Goal: Transaction & Acquisition: Purchase product/service

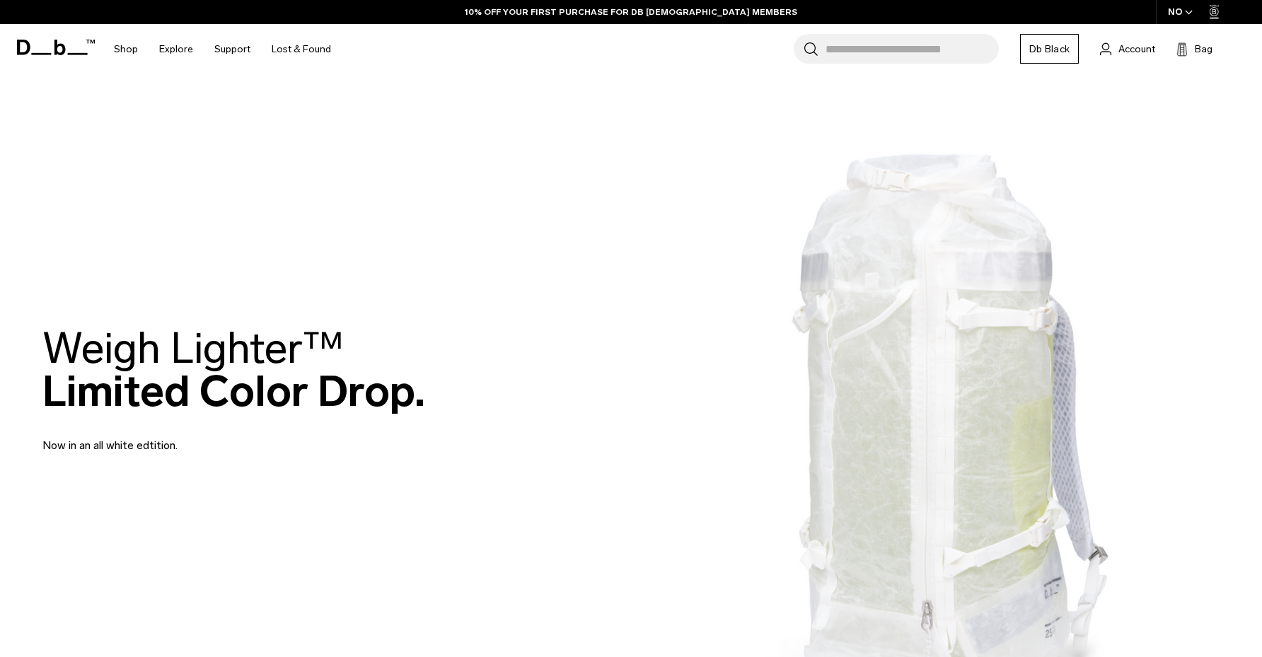
click at [1172, 6] on div "NO" at bounding box center [1181, 12] width 50 height 24
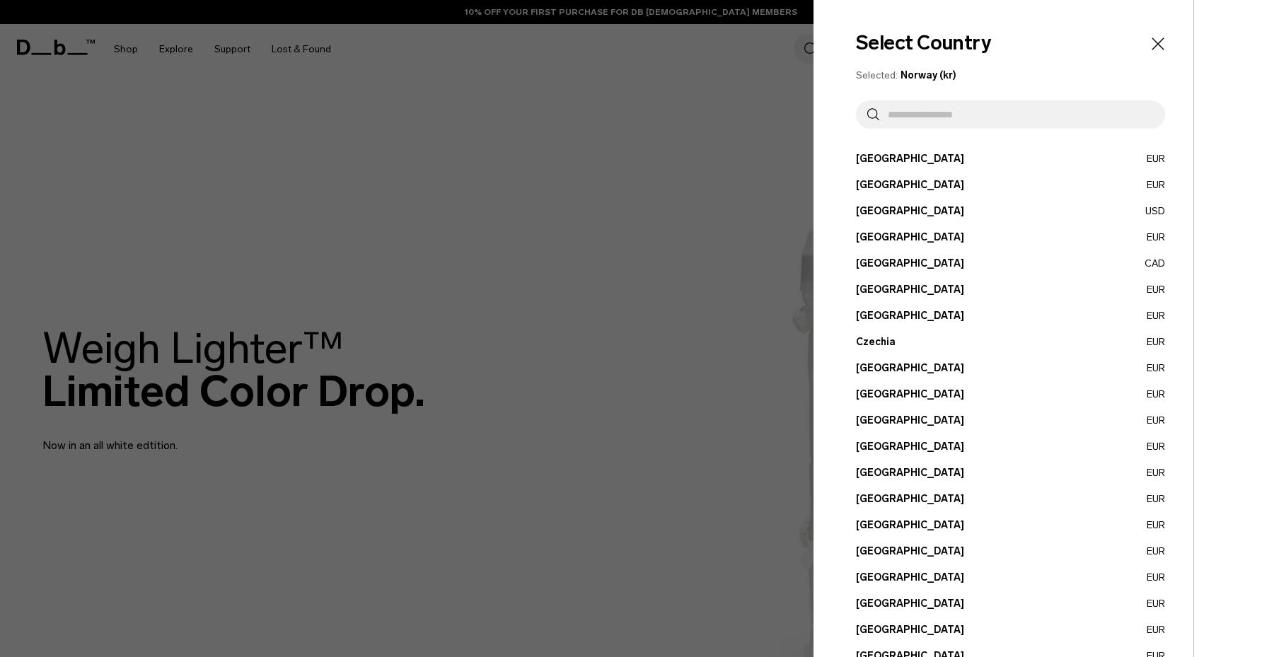
click at [885, 155] on button "Austria EUR" at bounding box center [1010, 158] width 309 height 15
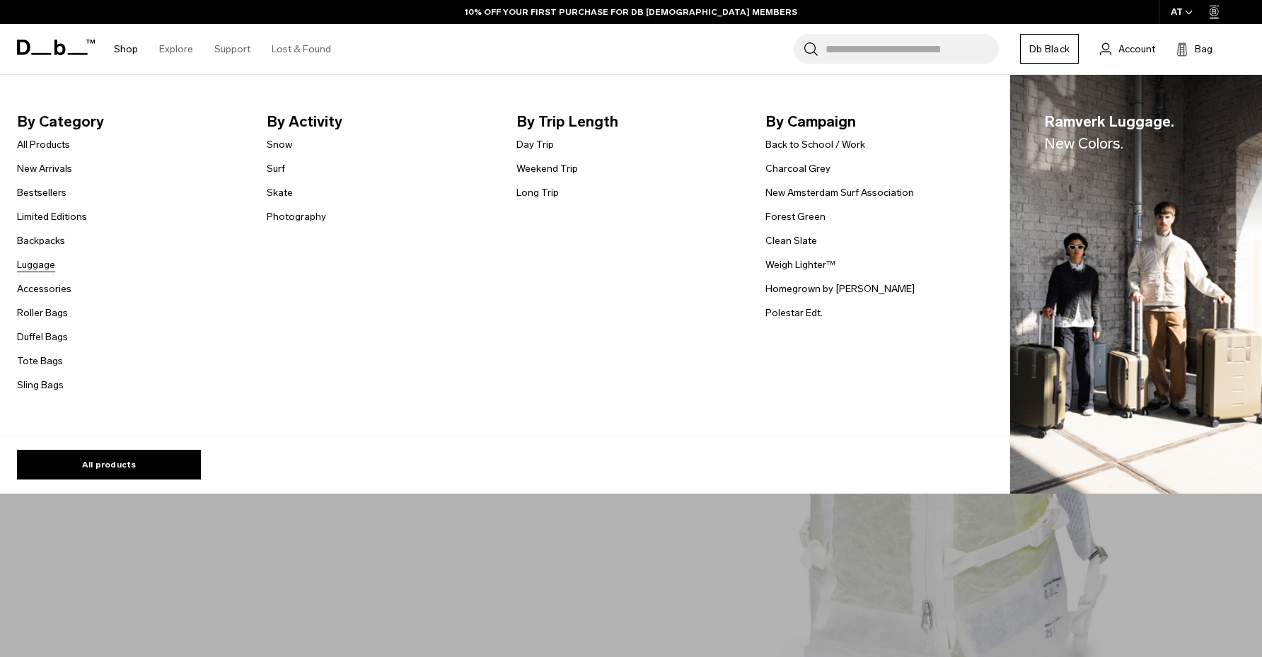
click at [33, 266] on link "Luggage" at bounding box center [36, 264] width 38 height 15
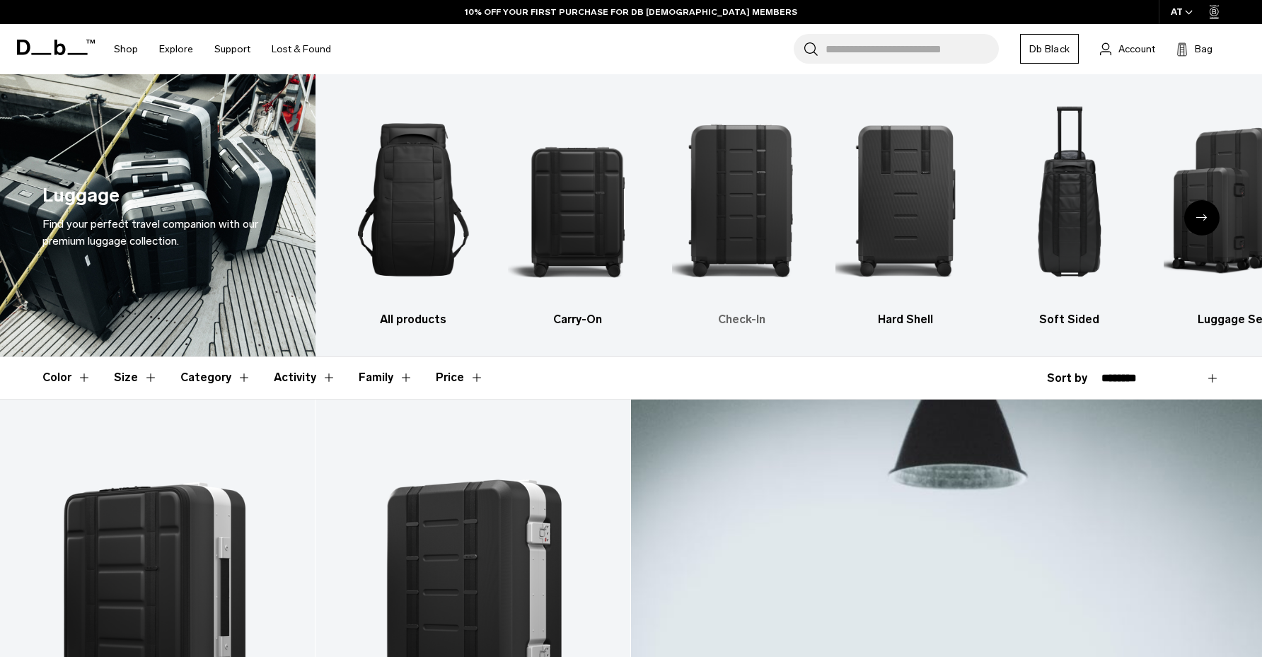
click at [725, 238] on img "3 / 6" at bounding box center [741, 199] width 139 height 209
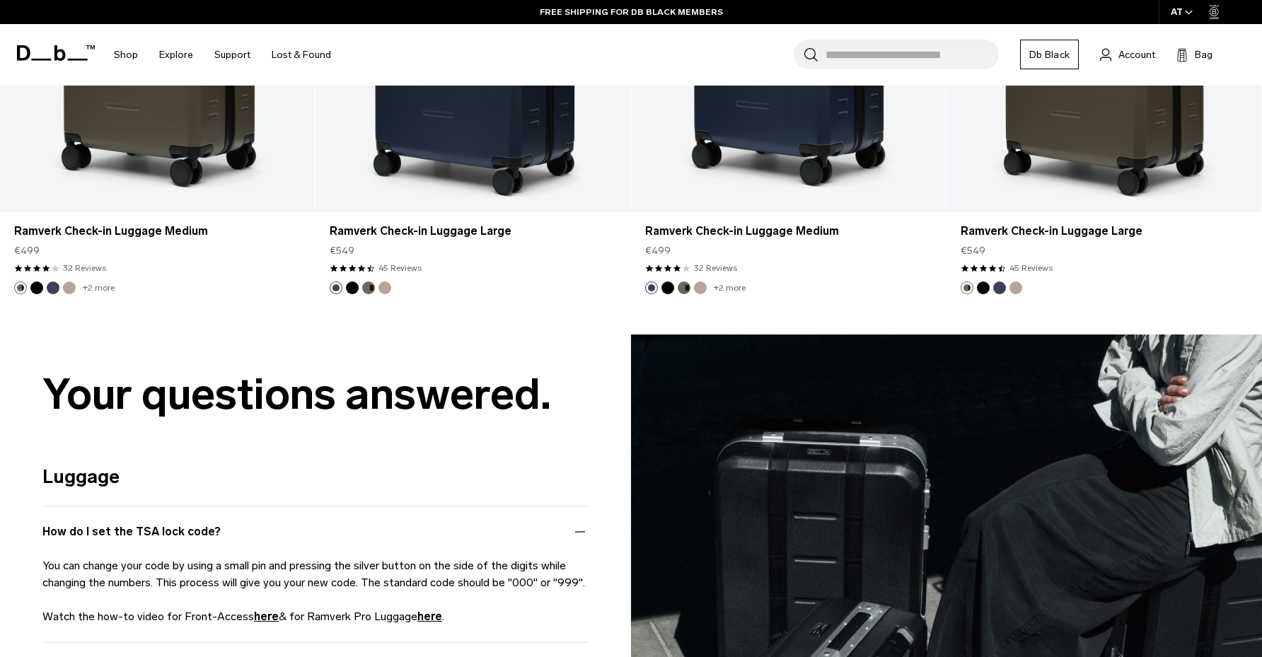
scroll to position [2829, 0]
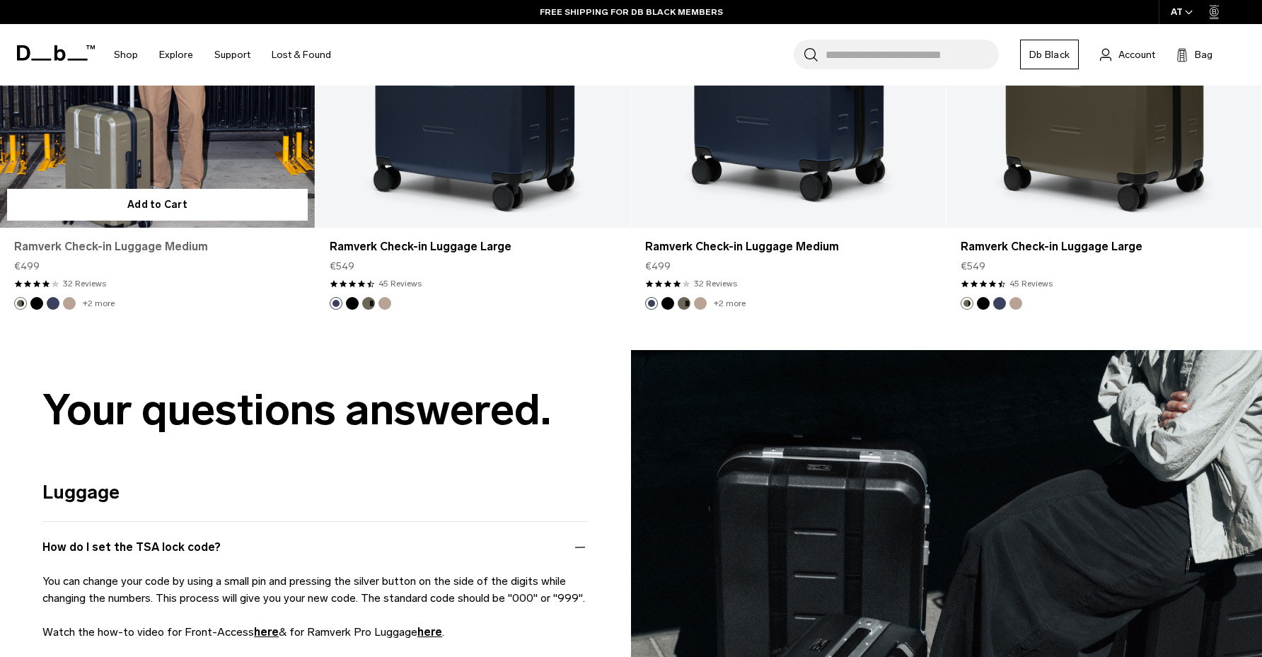
click at [161, 245] on link "Ramverk Check-in Luggage Medium" at bounding box center [157, 246] width 286 height 17
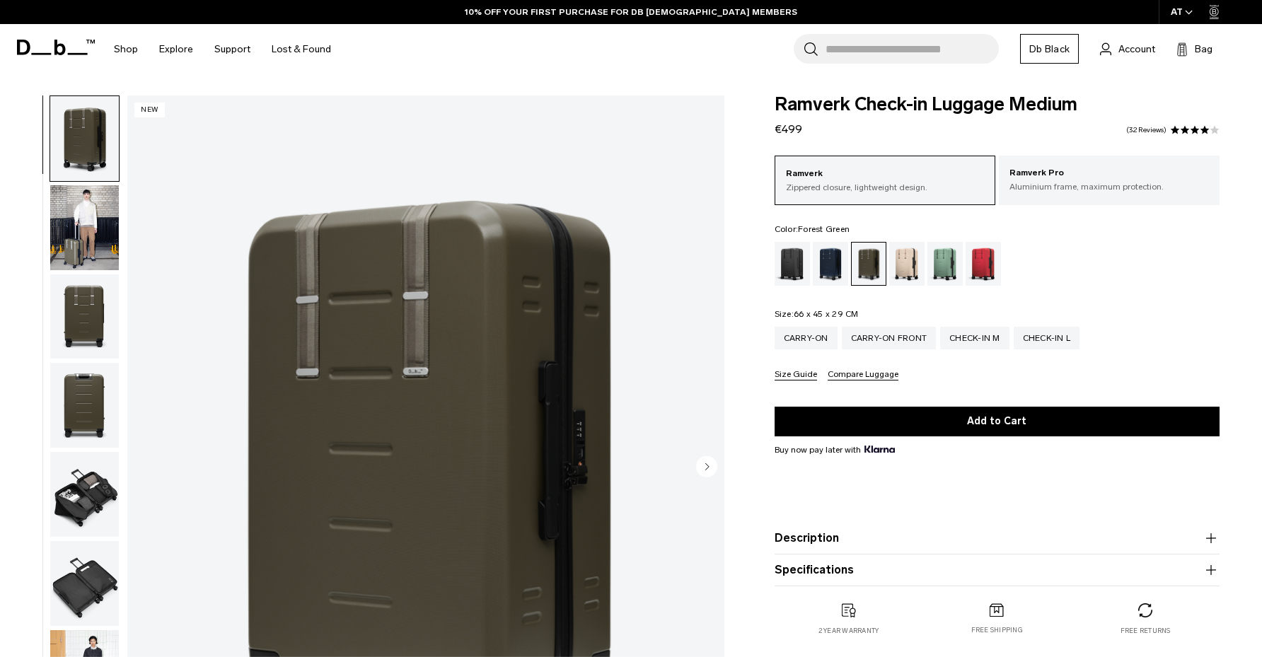
click at [702, 463] on circle "Next slide" at bounding box center [706, 466] width 21 height 21
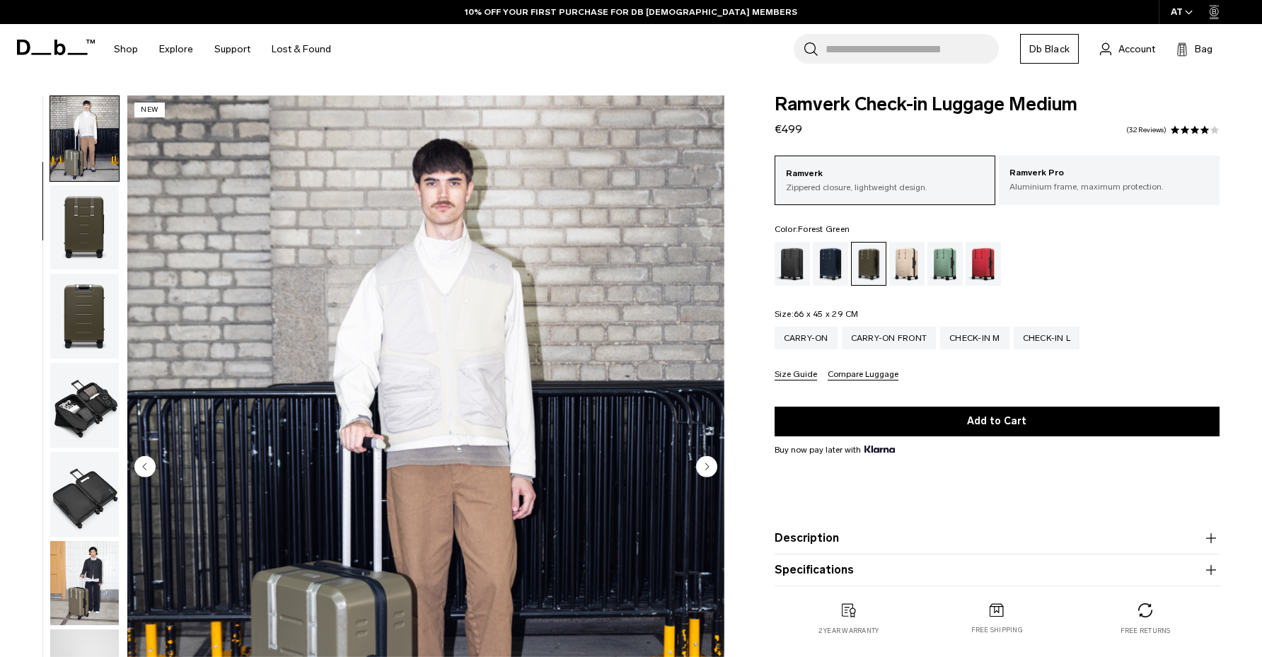
click at [702, 463] on circle "Next slide" at bounding box center [706, 466] width 21 height 21
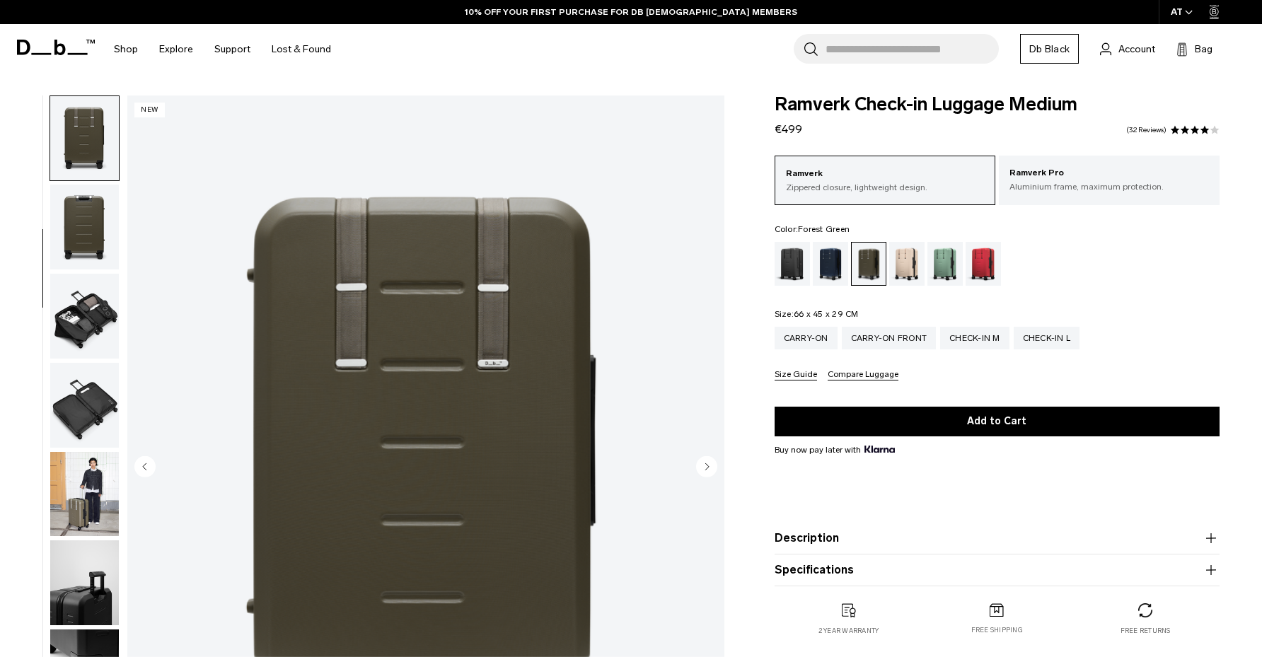
click at [702, 463] on circle "Next slide" at bounding box center [706, 466] width 21 height 21
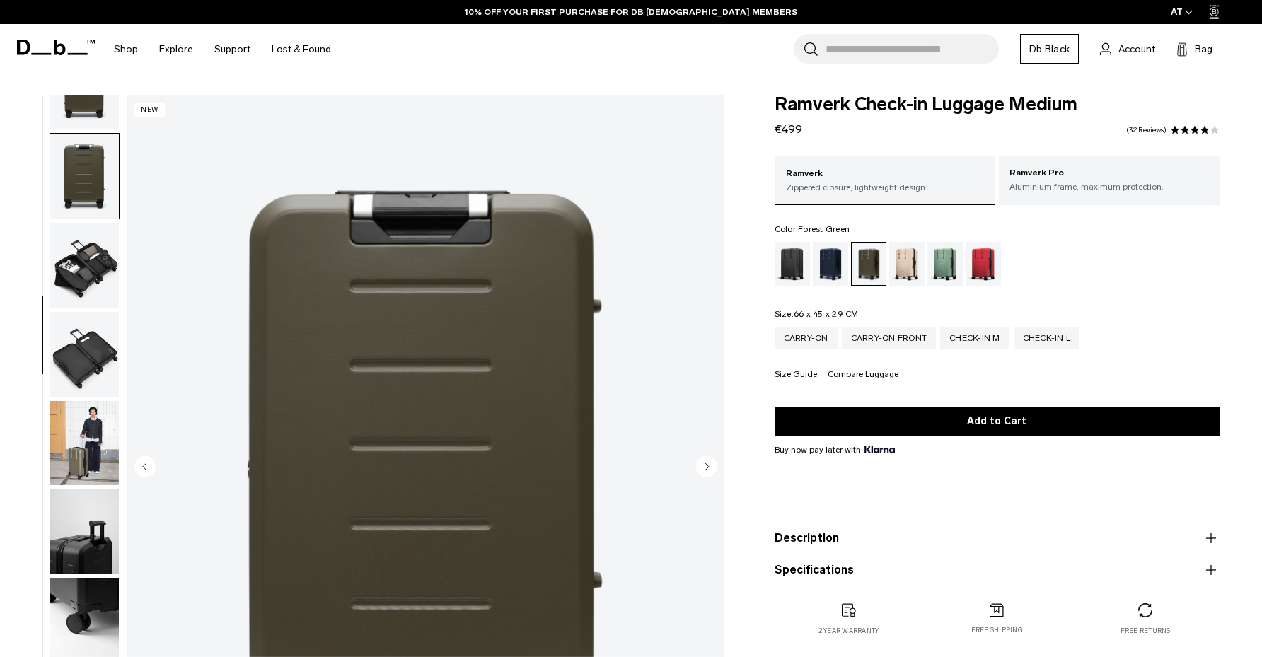
scroll to position [230, 0]
click at [702, 463] on circle "Next slide" at bounding box center [706, 466] width 21 height 21
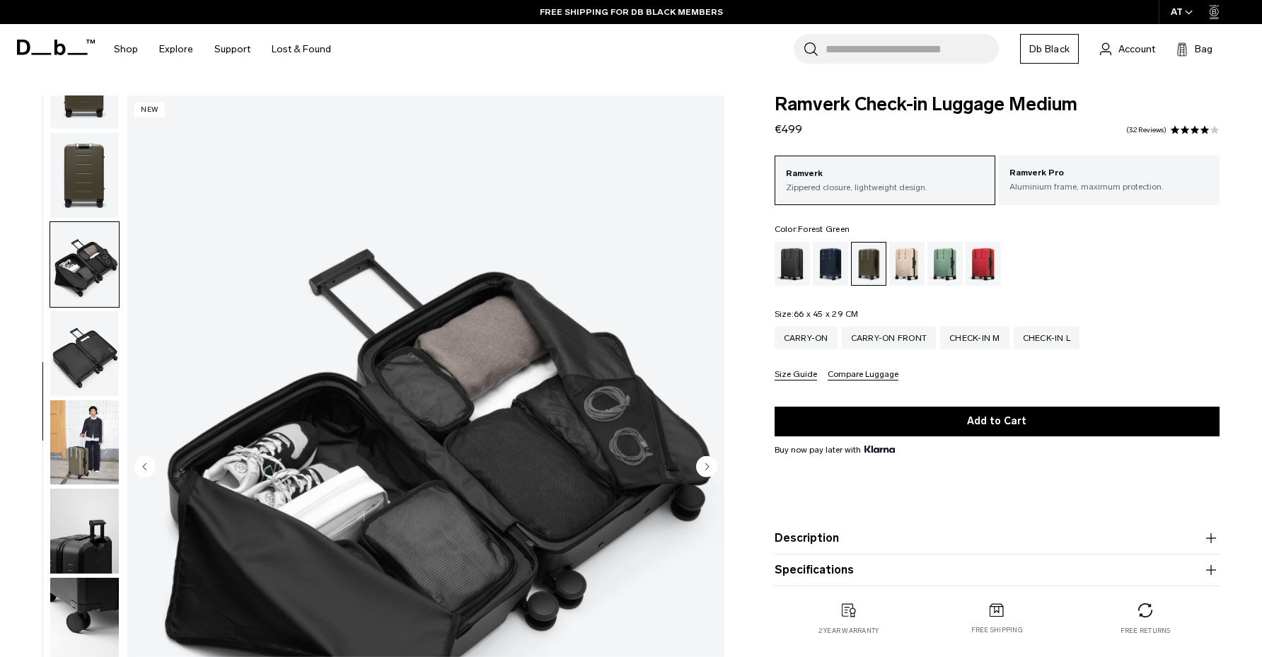
click at [702, 463] on circle "Next slide" at bounding box center [706, 466] width 21 height 21
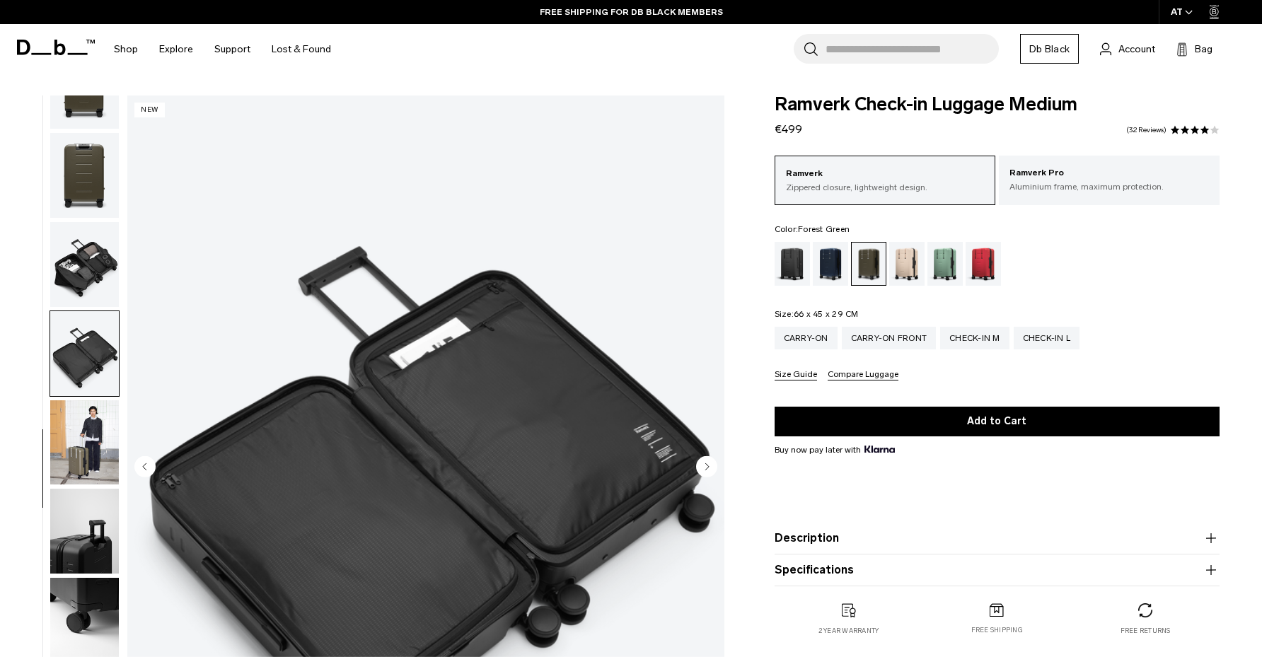
click at [702, 463] on circle "Next slide" at bounding box center [706, 466] width 21 height 21
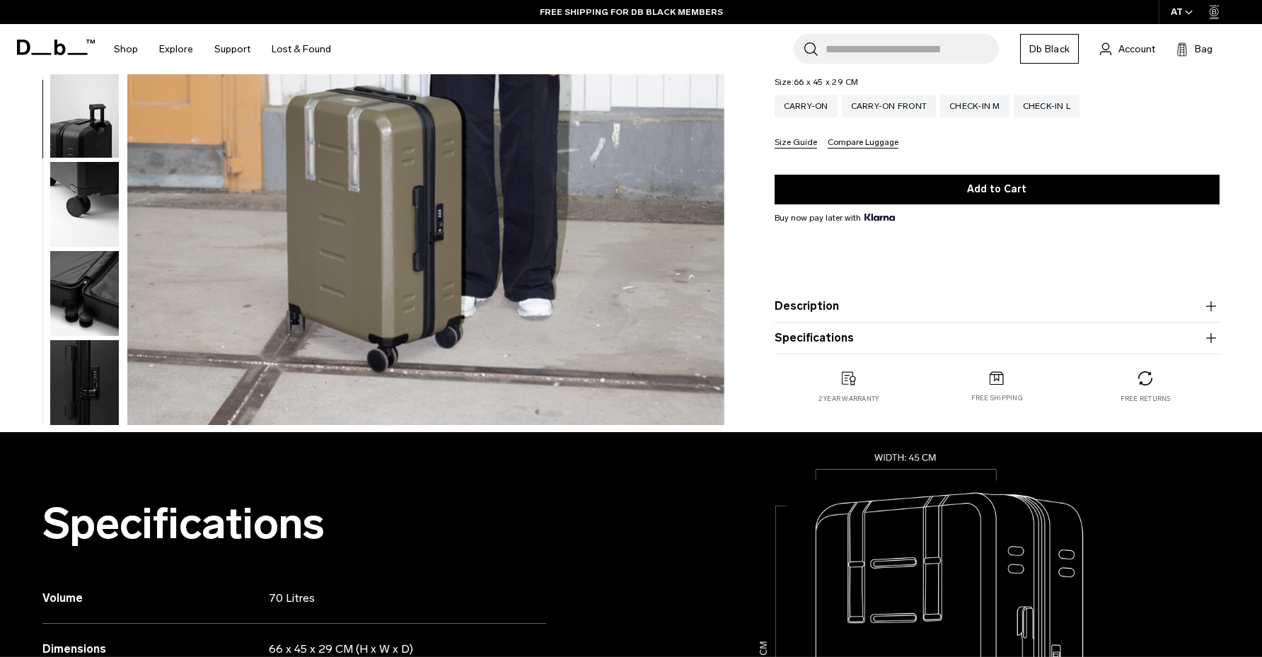
scroll to position [492, 0]
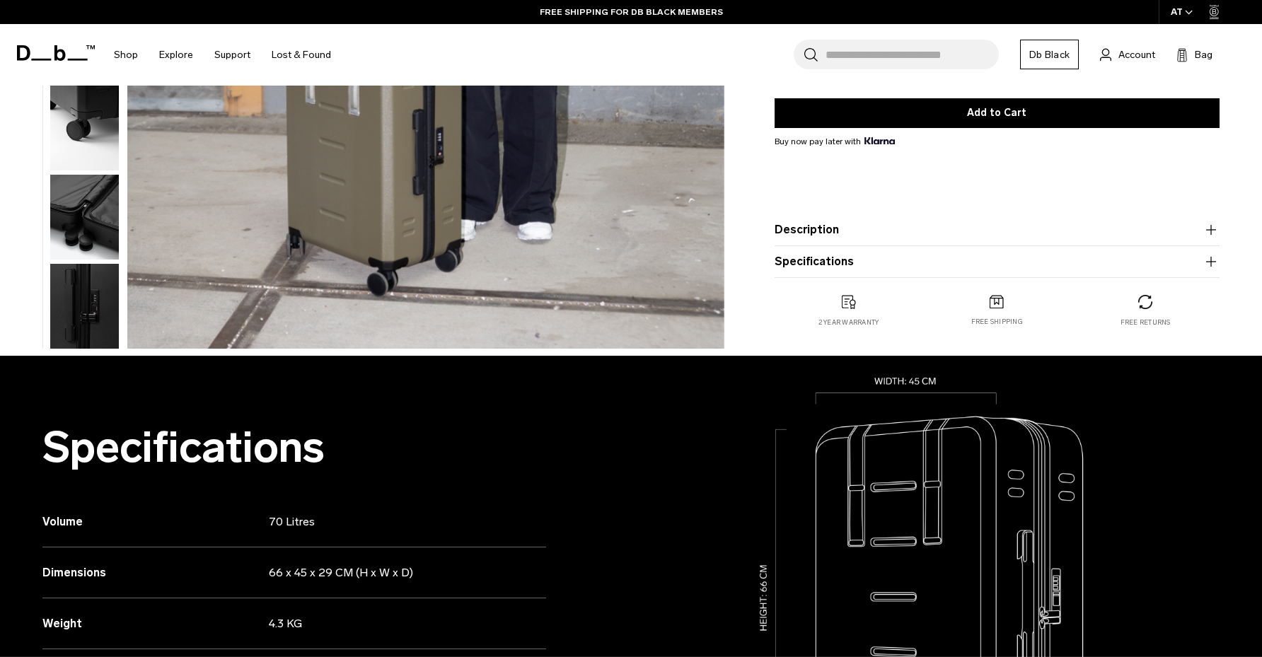
click at [872, 260] on button "Specifications" at bounding box center [996, 261] width 445 height 17
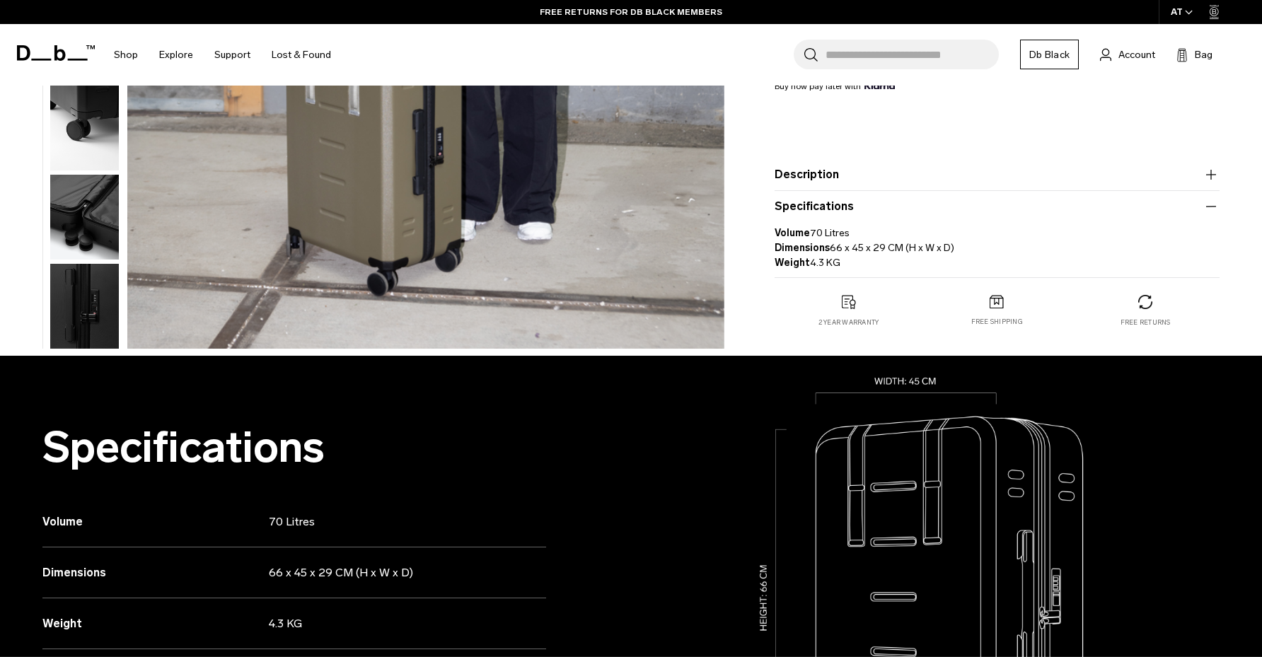
click at [842, 211] on button "Specifications" at bounding box center [996, 206] width 445 height 17
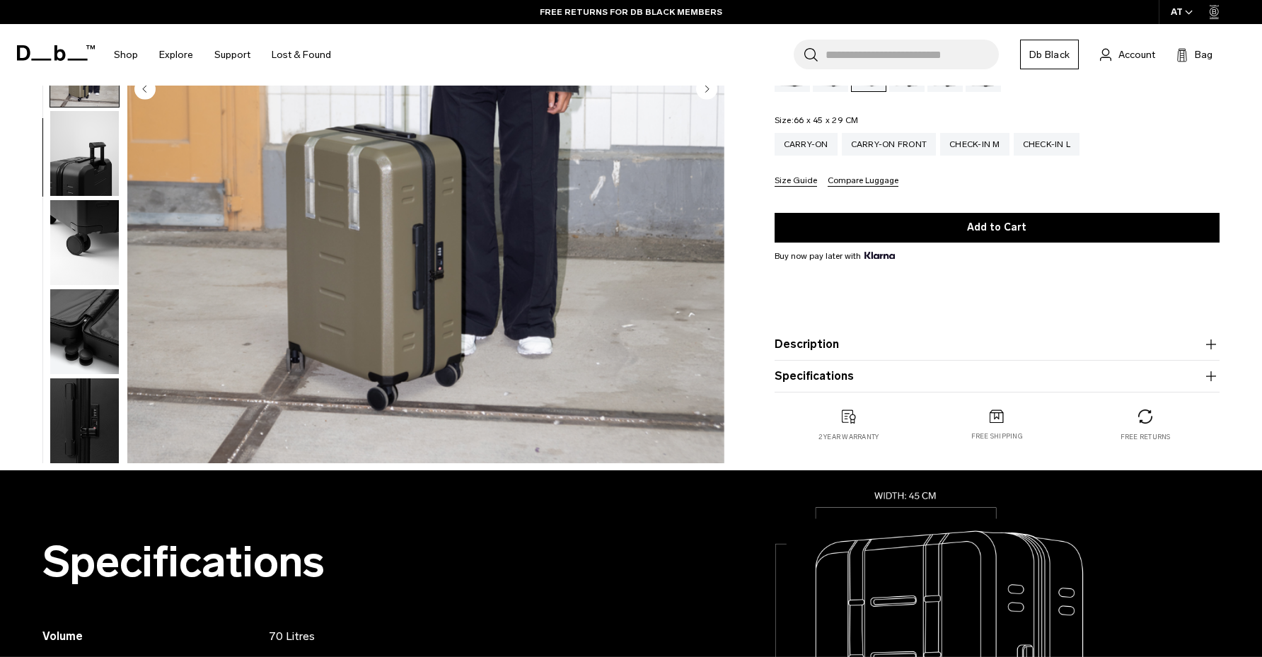
scroll to position [146, 0]
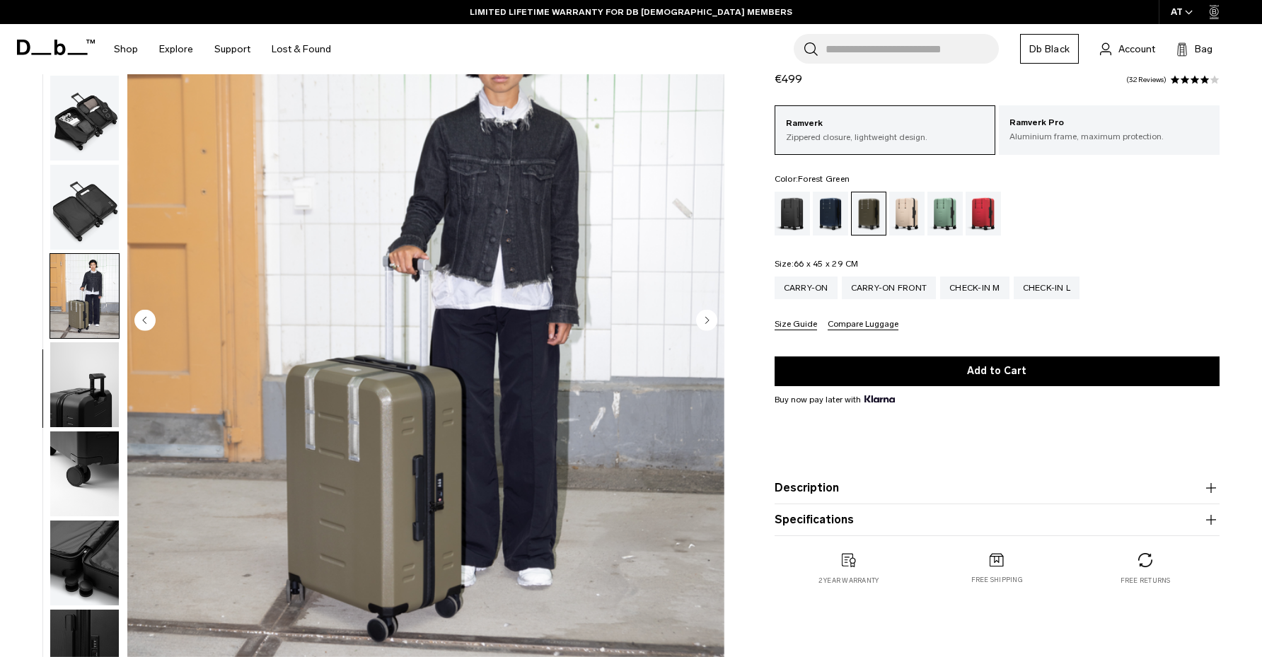
click at [65, 533] on img "button" at bounding box center [84, 563] width 69 height 85
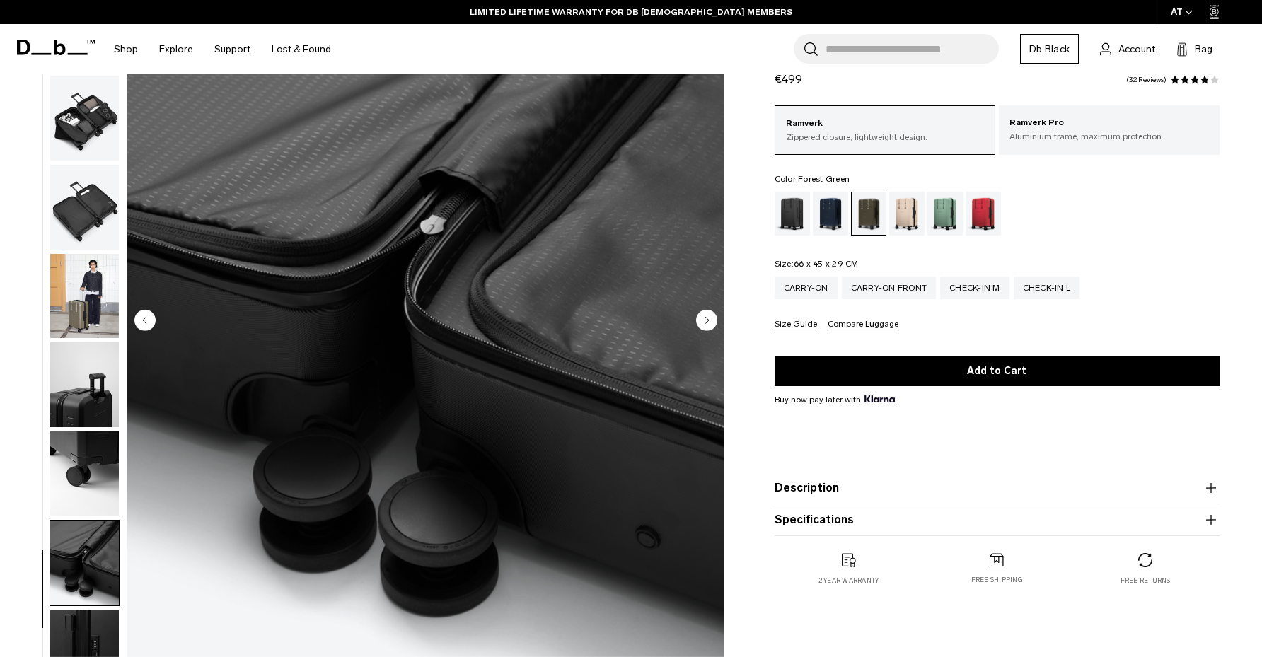
click at [77, 284] on img "button" at bounding box center [84, 296] width 69 height 85
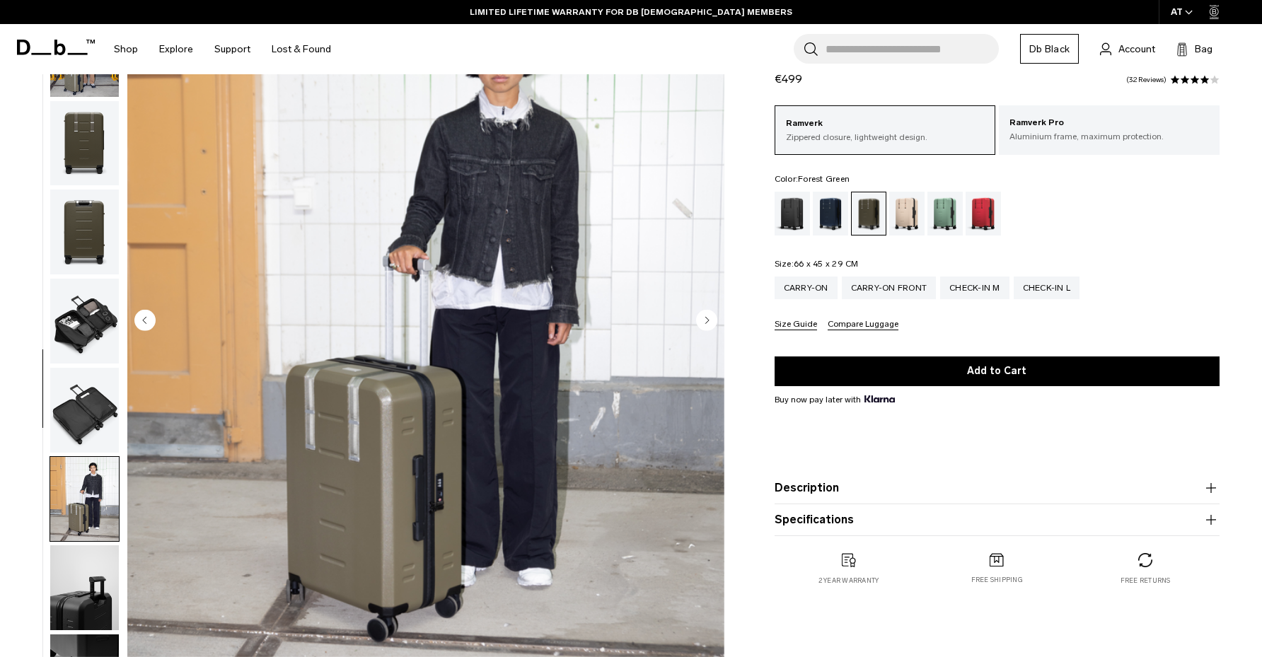
scroll to position [0, 0]
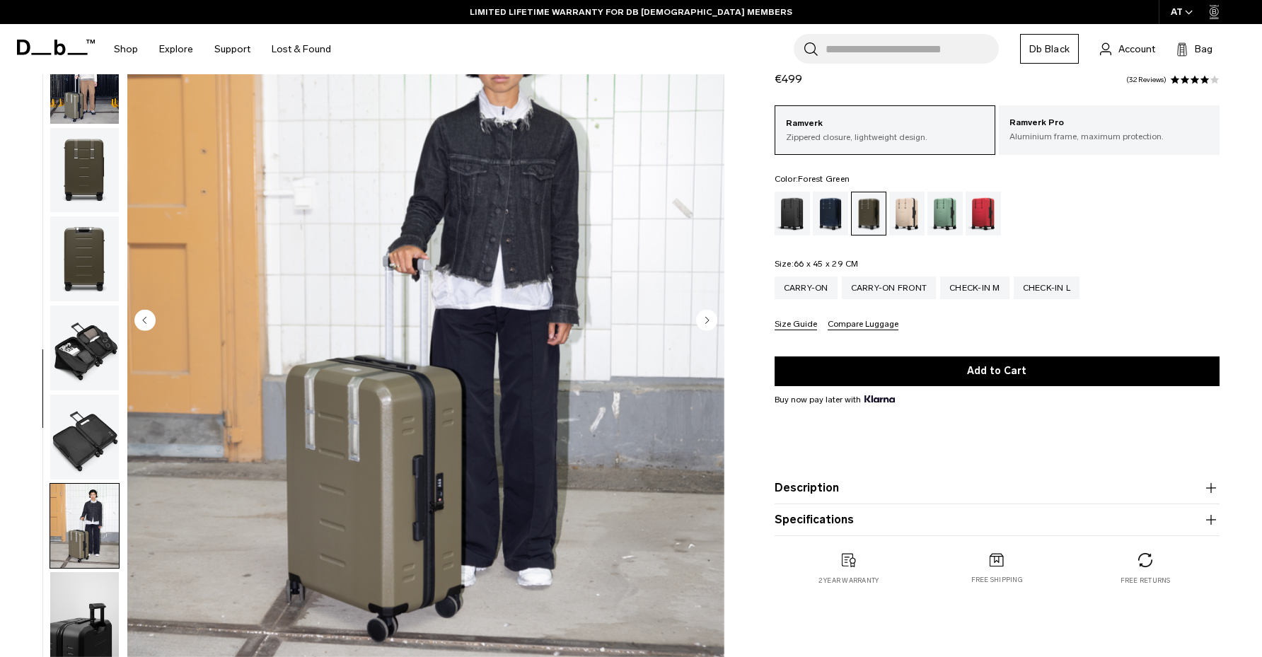
click at [81, 255] on img "button" at bounding box center [84, 258] width 69 height 85
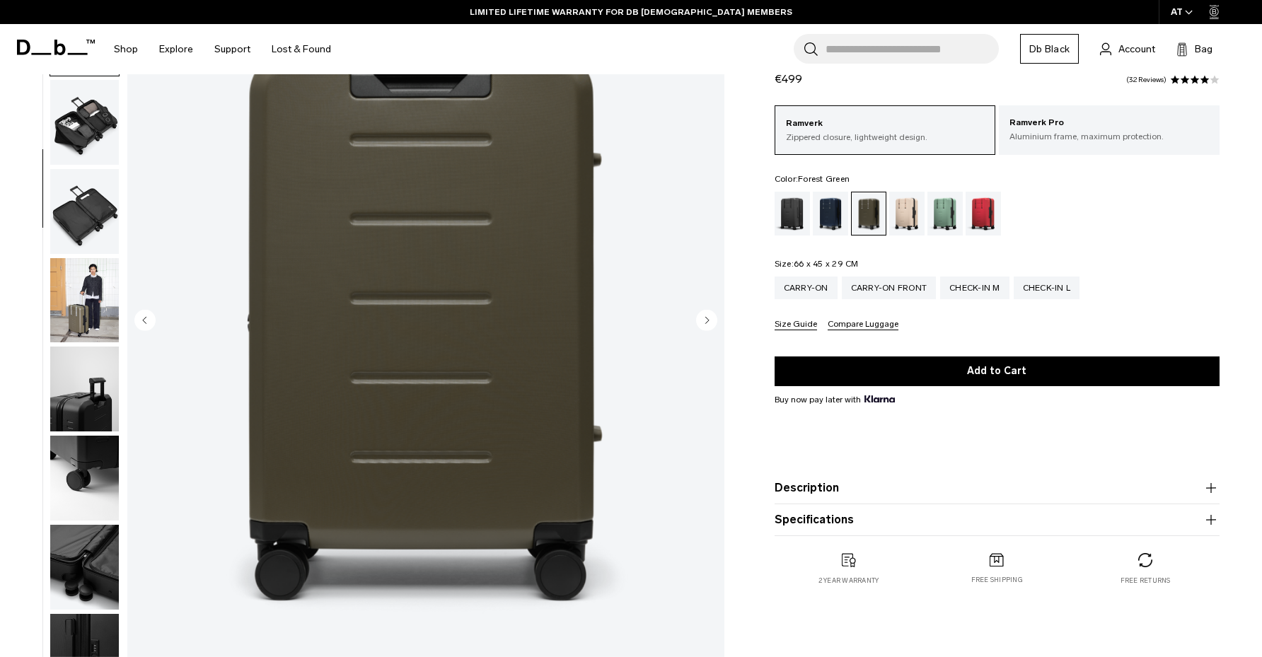
scroll to position [230, 0]
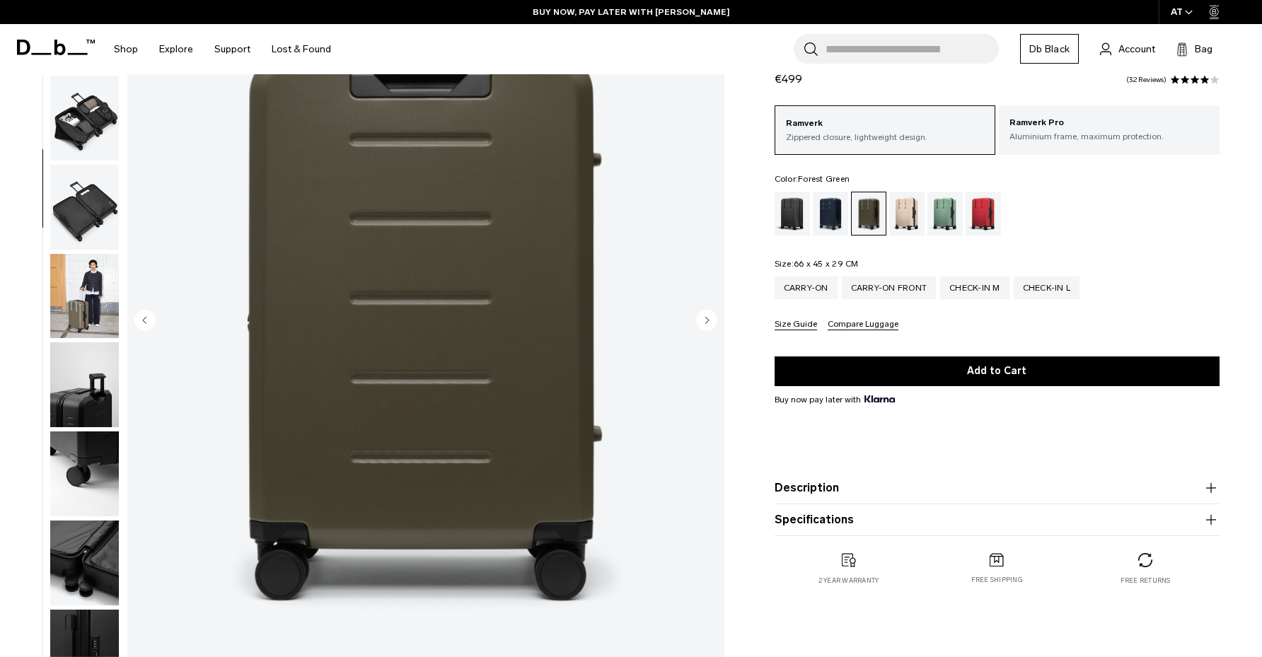
click at [81, 219] on img "button" at bounding box center [84, 207] width 69 height 85
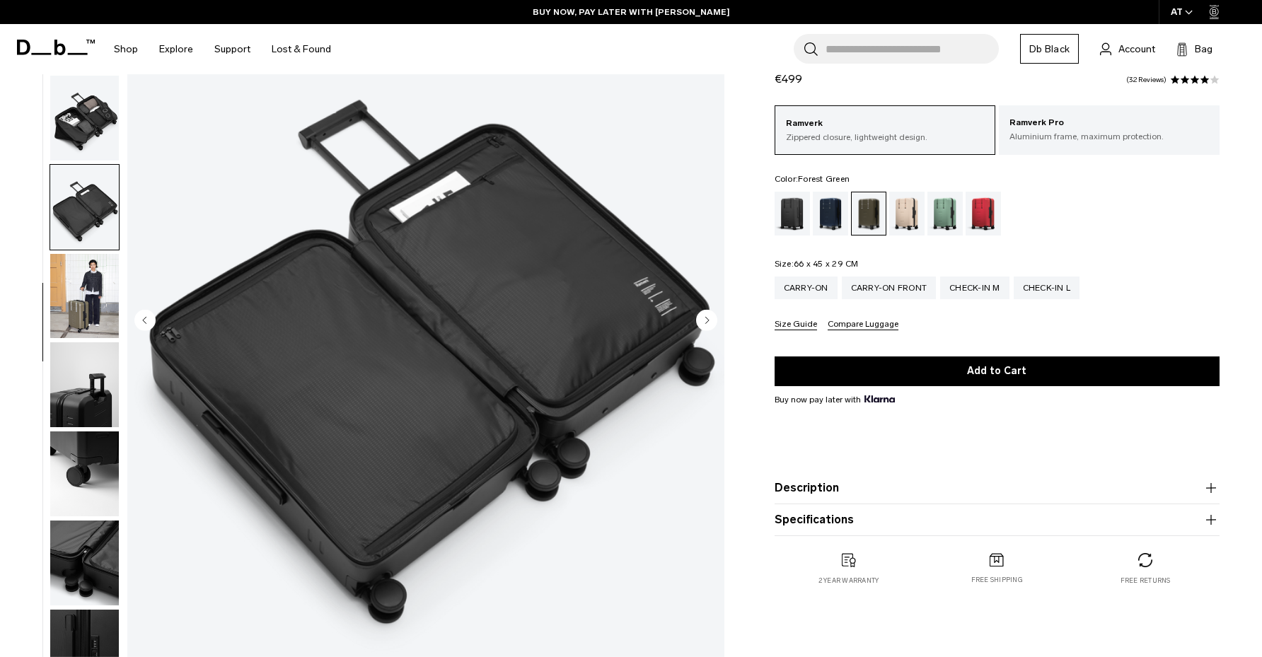
click at [82, 132] on img "button" at bounding box center [84, 118] width 69 height 85
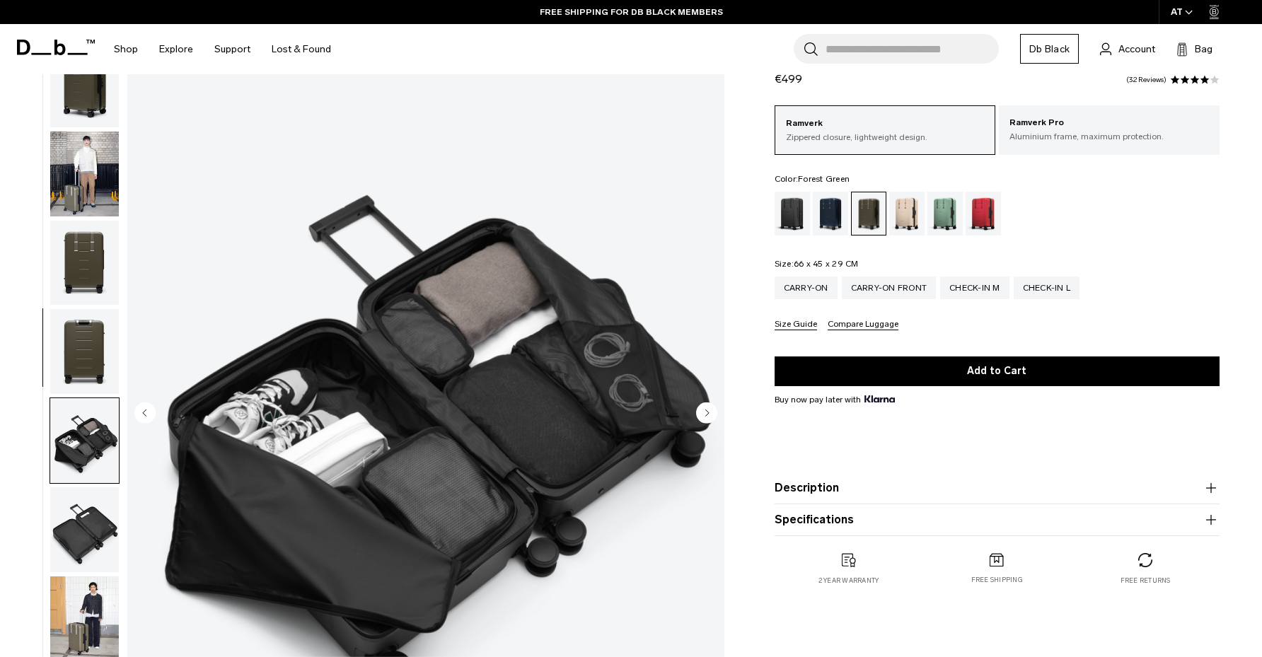
scroll to position [0, 0]
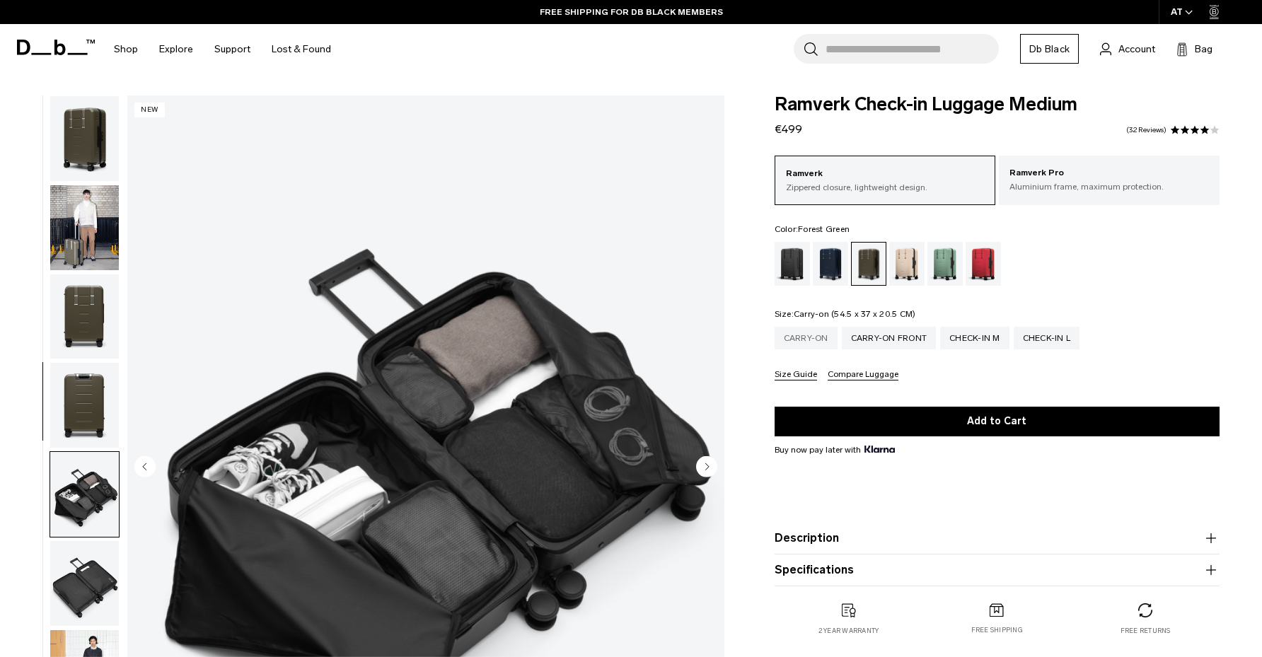
click at [808, 341] on div "Carry-on" at bounding box center [805, 338] width 63 height 23
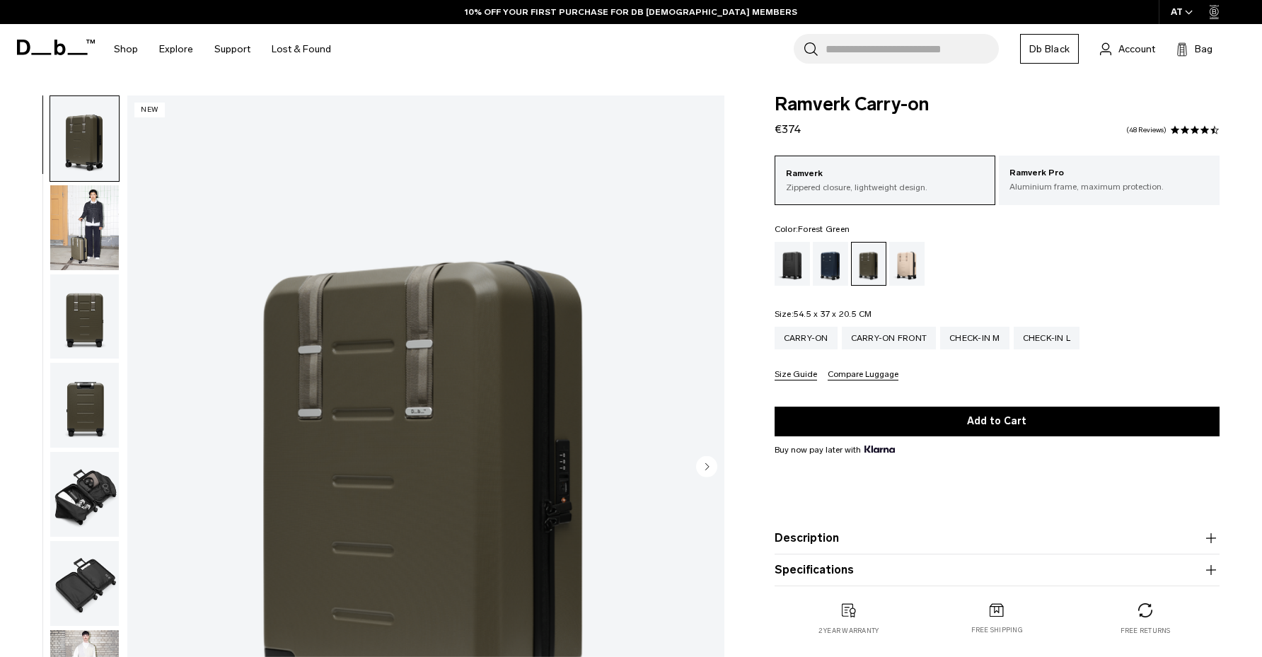
click at [708, 457] on circle "Next slide" at bounding box center [706, 466] width 21 height 21
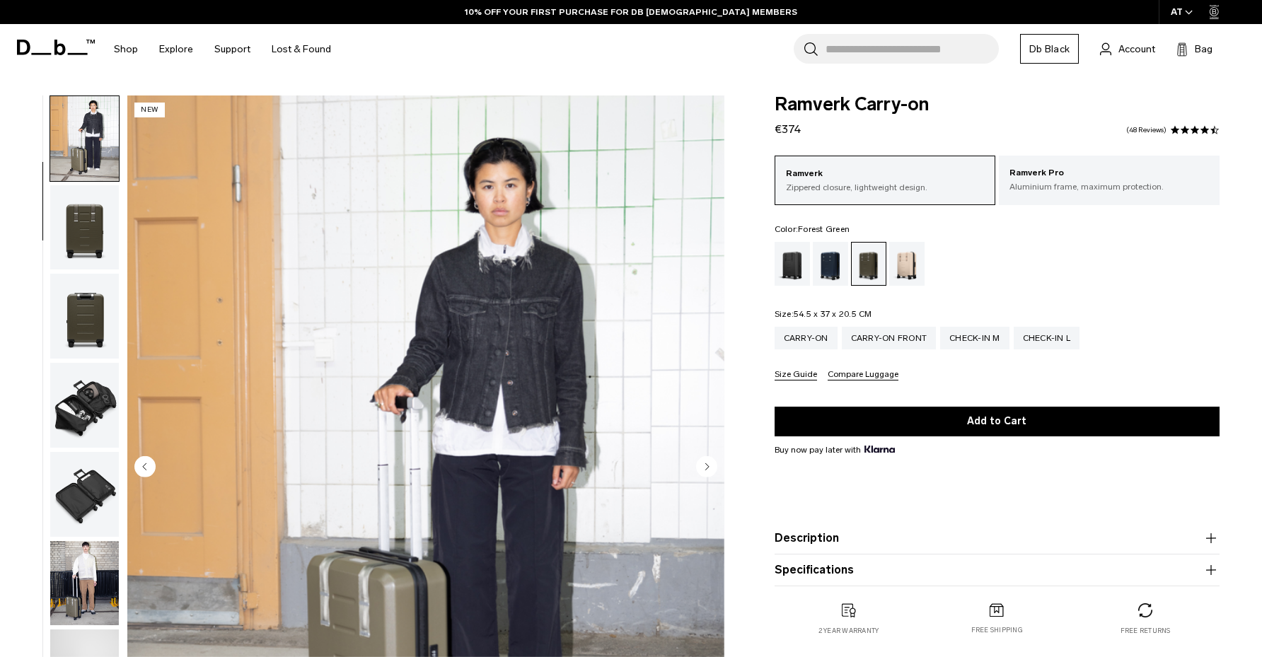
click at [708, 457] on circle "Next slide" at bounding box center [706, 466] width 21 height 21
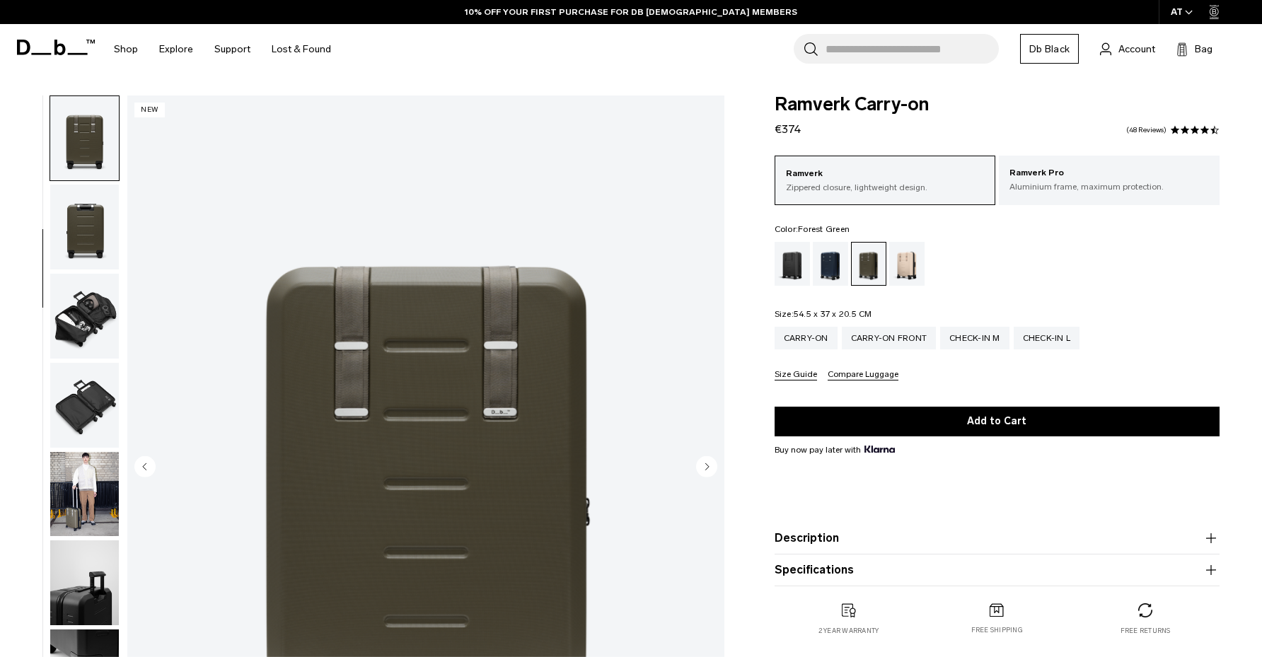
click at [708, 457] on circle "Next slide" at bounding box center [706, 466] width 21 height 21
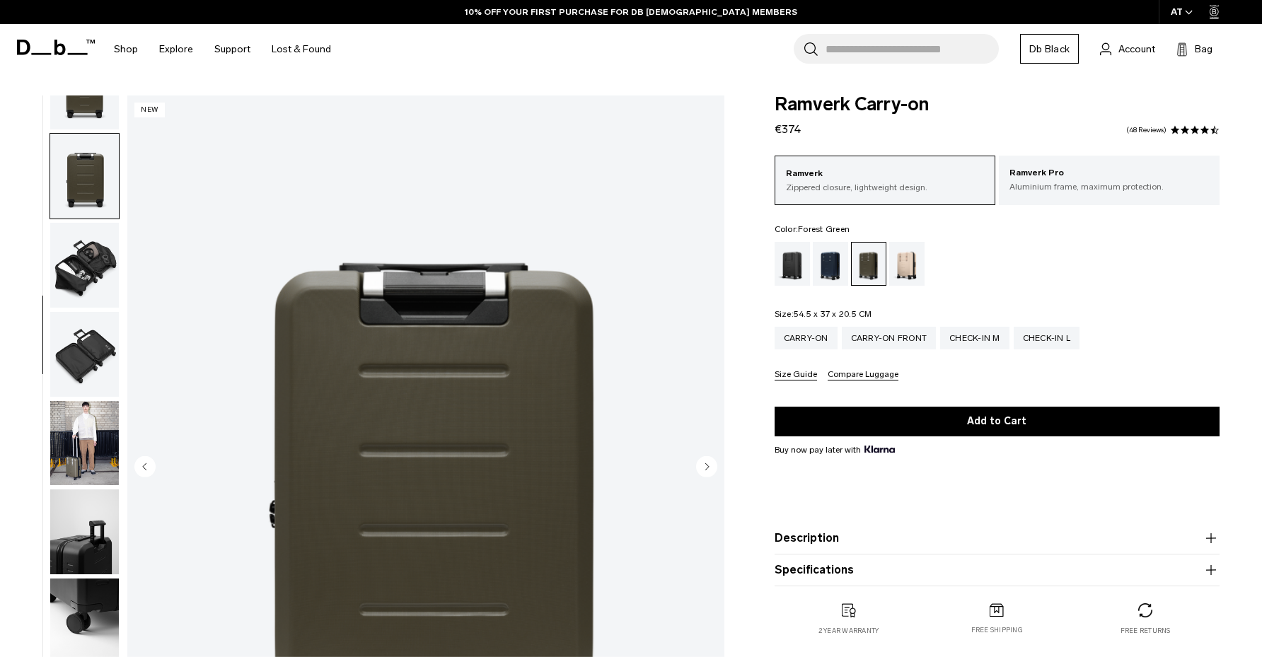
scroll to position [230, 0]
click at [708, 457] on circle "Next slide" at bounding box center [706, 466] width 21 height 21
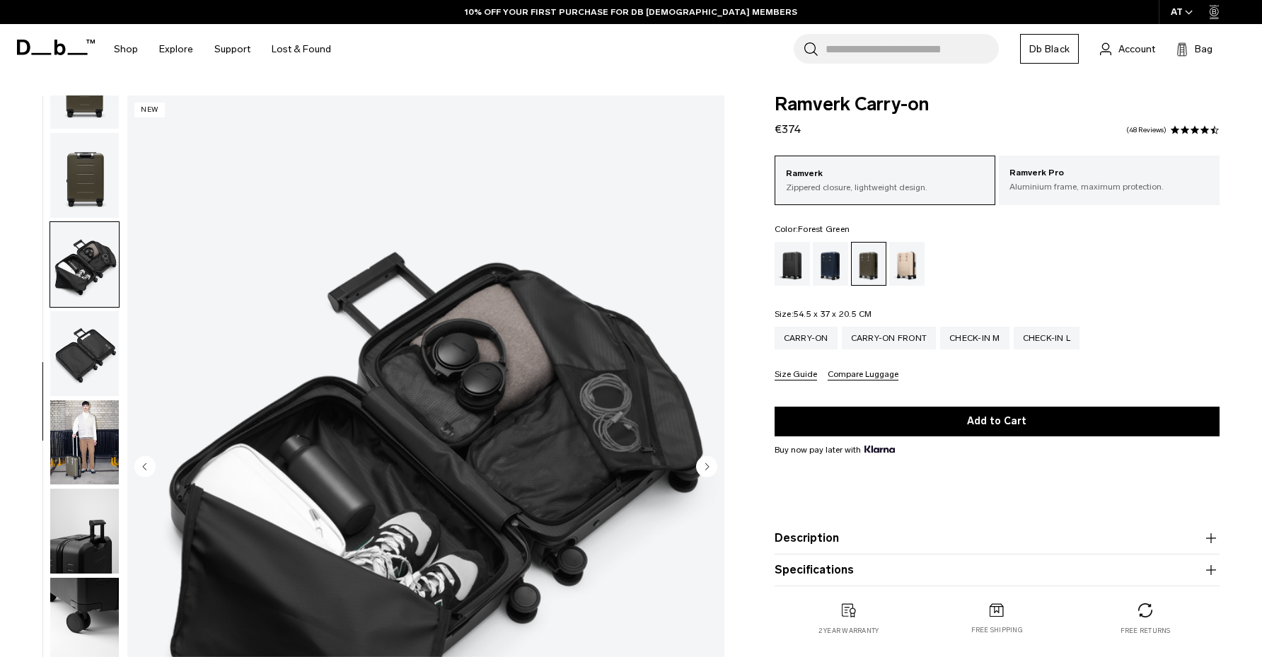
click at [708, 457] on circle "Next slide" at bounding box center [706, 466] width 21 height 21
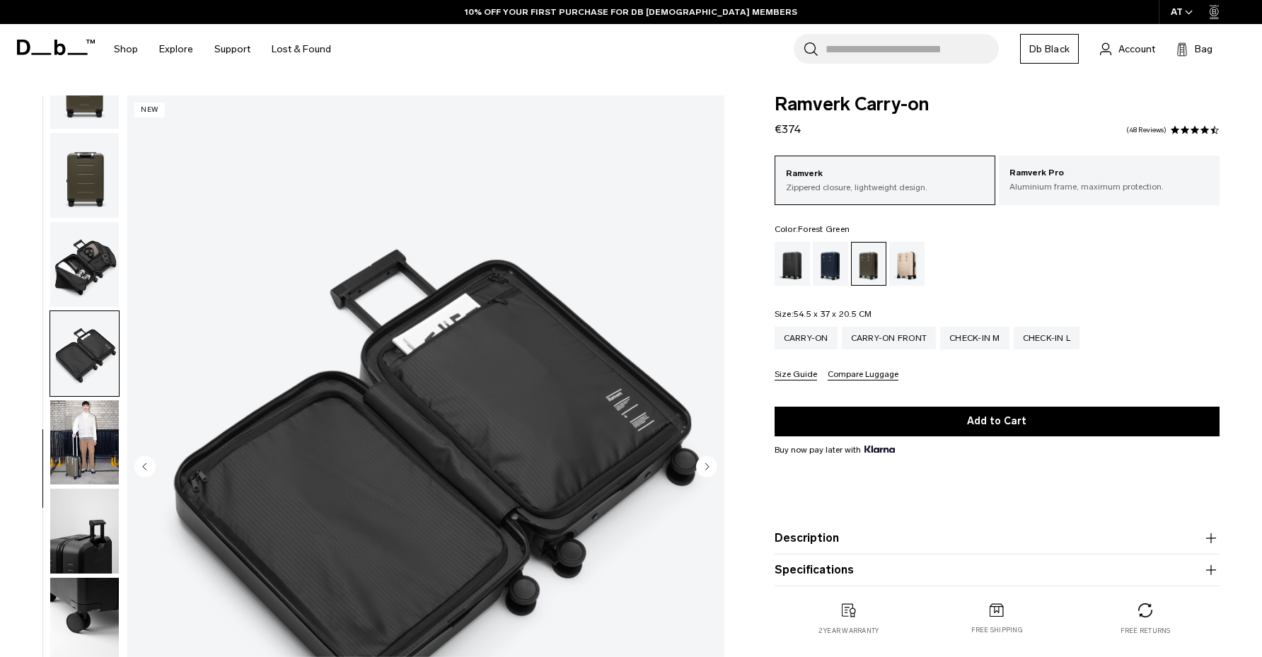
click at [708, 457] on circle "Next slide" at bounding box center [706, 466] width 21 height 21
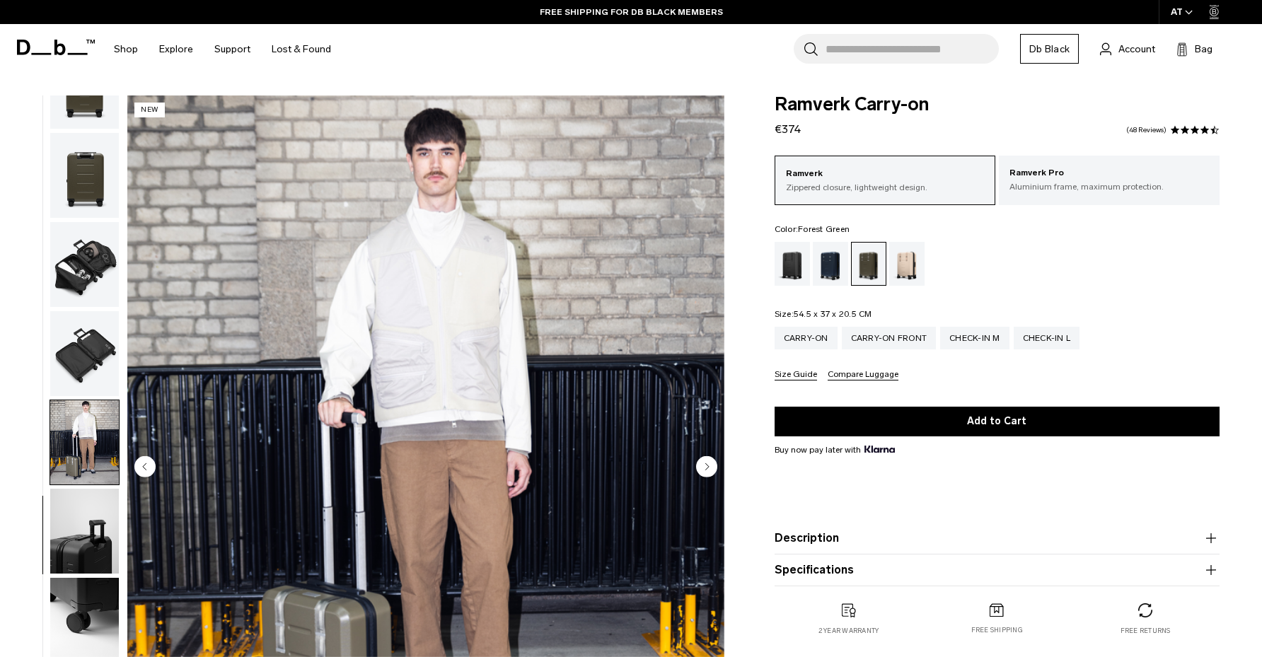
click at [708, 457] on circle "Next slide" at bounding box center [706, 466] width 21 height 21
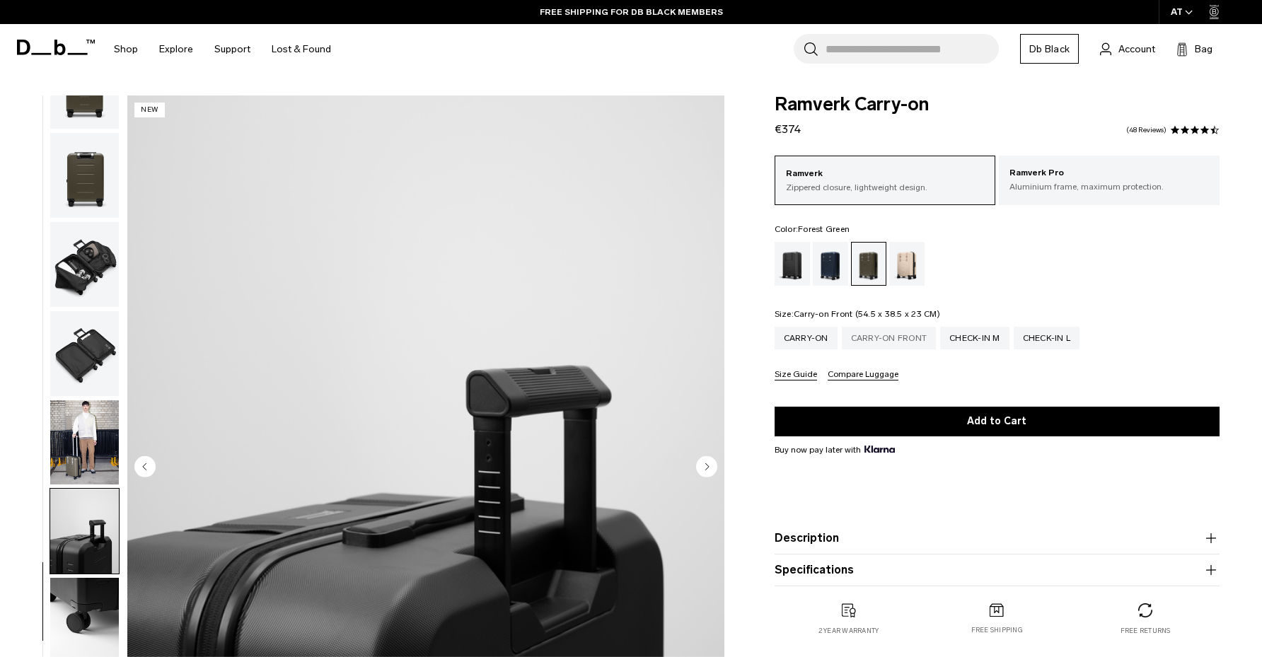
click at [902, 349] on div "Carry-on Front" at bounding box center [889, 338] width 95 height 23
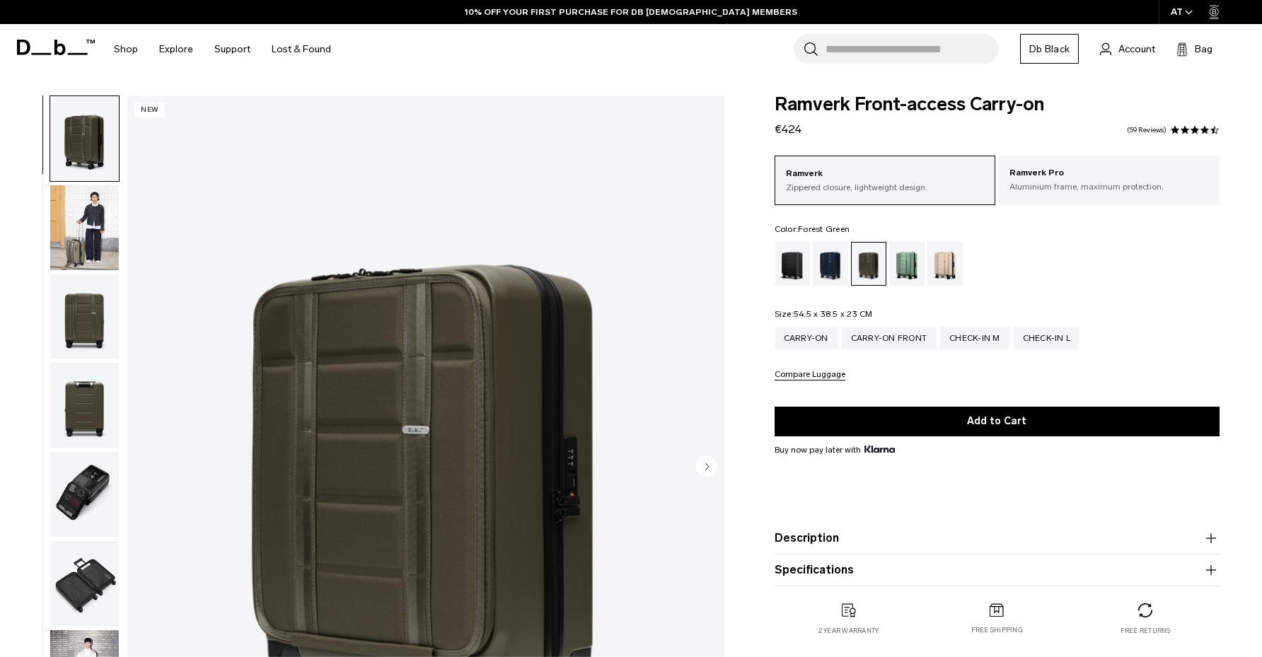
click at [709, 464] on circle "Next slide" at bounding box center [706, 466] width 21 height 21
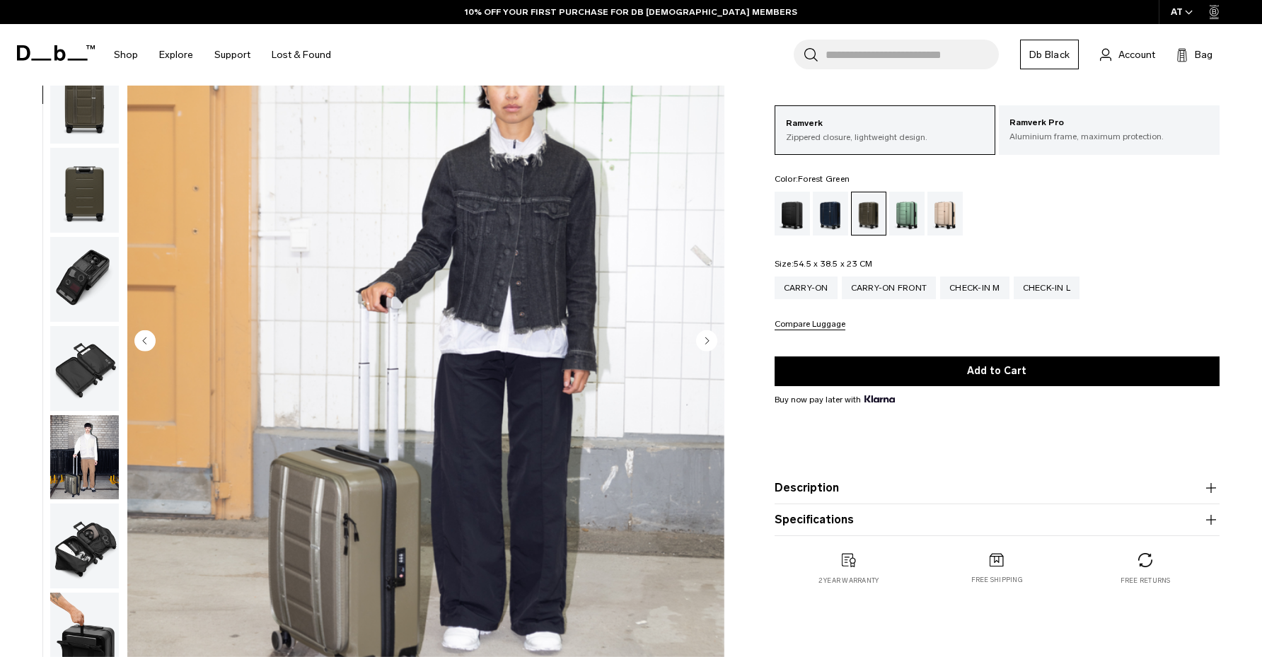
scroll to position [129, 0]
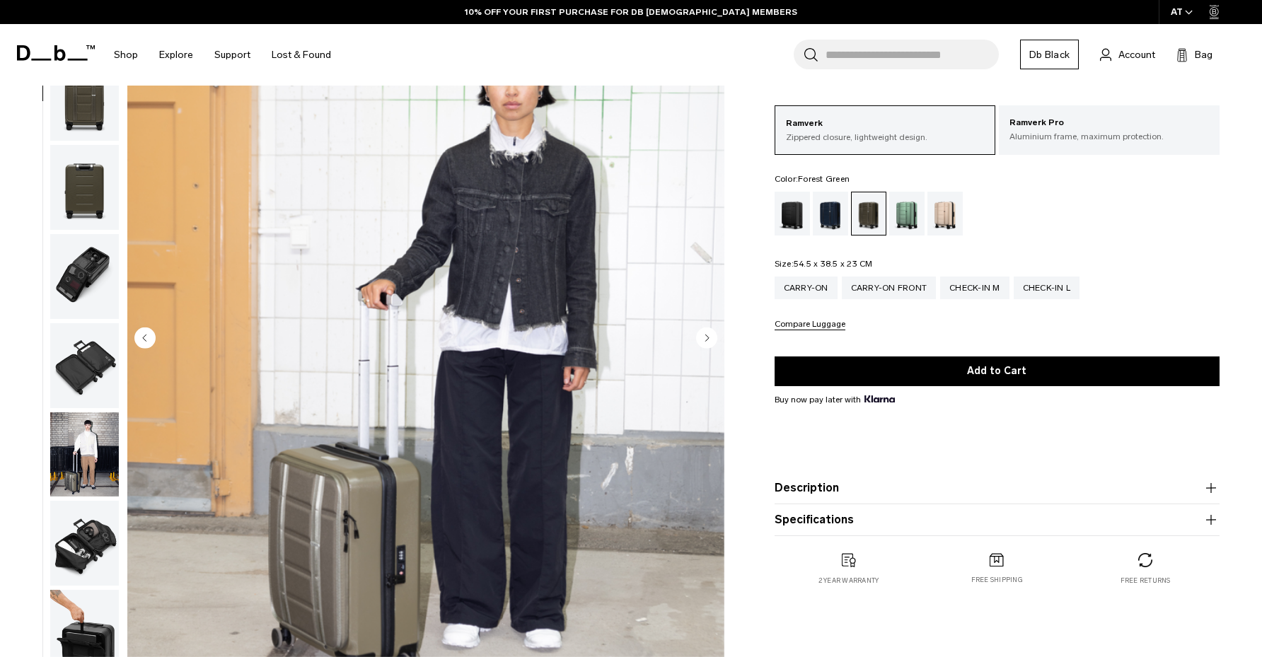
click at [709, 335] on circle "Next slide" at bounding box center [706, 337] width 21 height 21
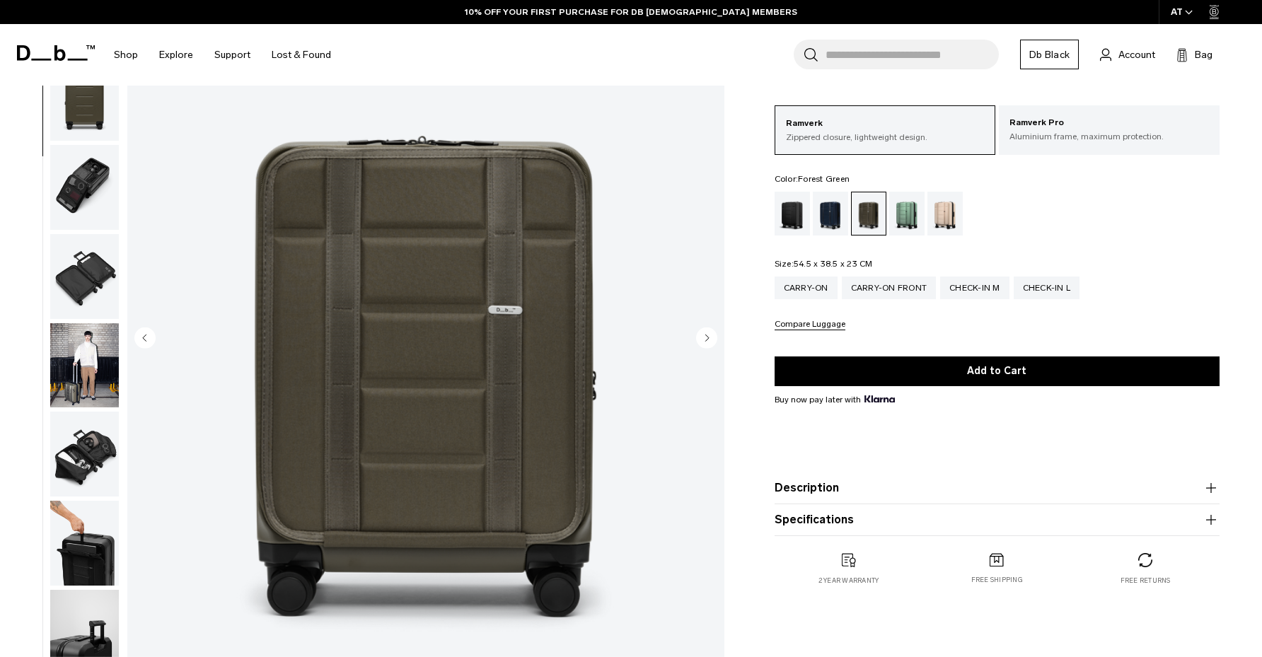
click at [709, 335] on circle "Next slide" at bounding box center [706, 337] width 21 height 21
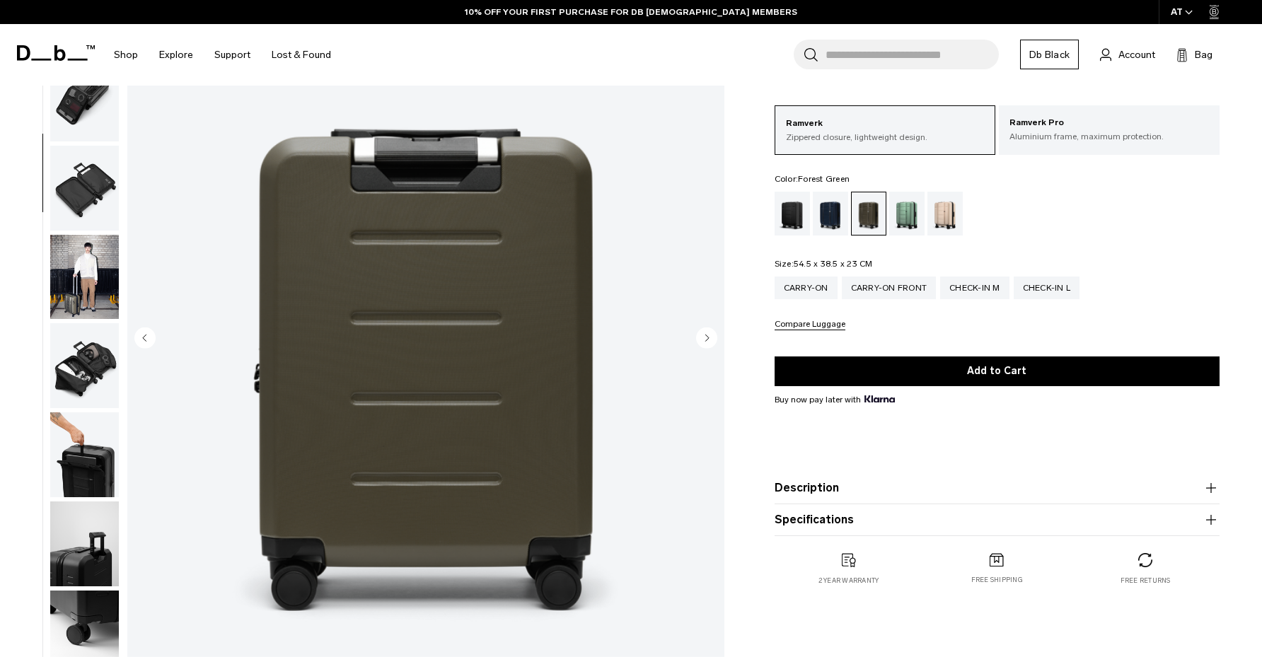
click at [709, 335] on circle "Next slide" at bounding box center [706, 337] width 21 height 21
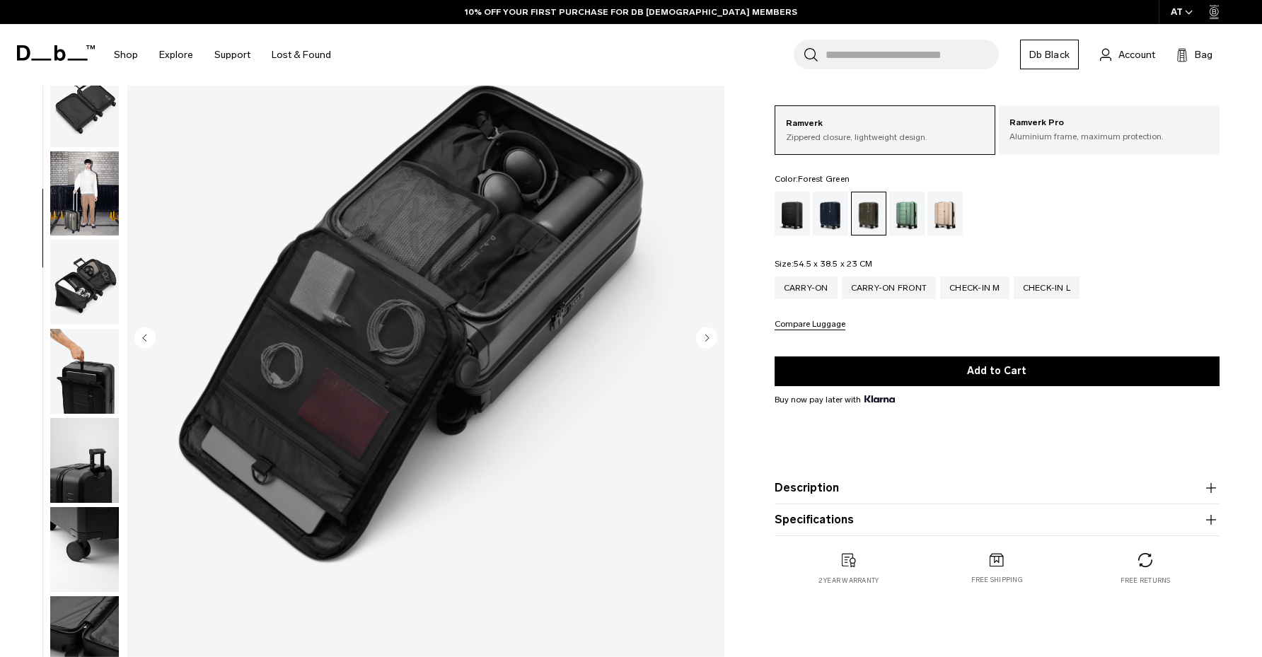
scroll to position [356, 0]
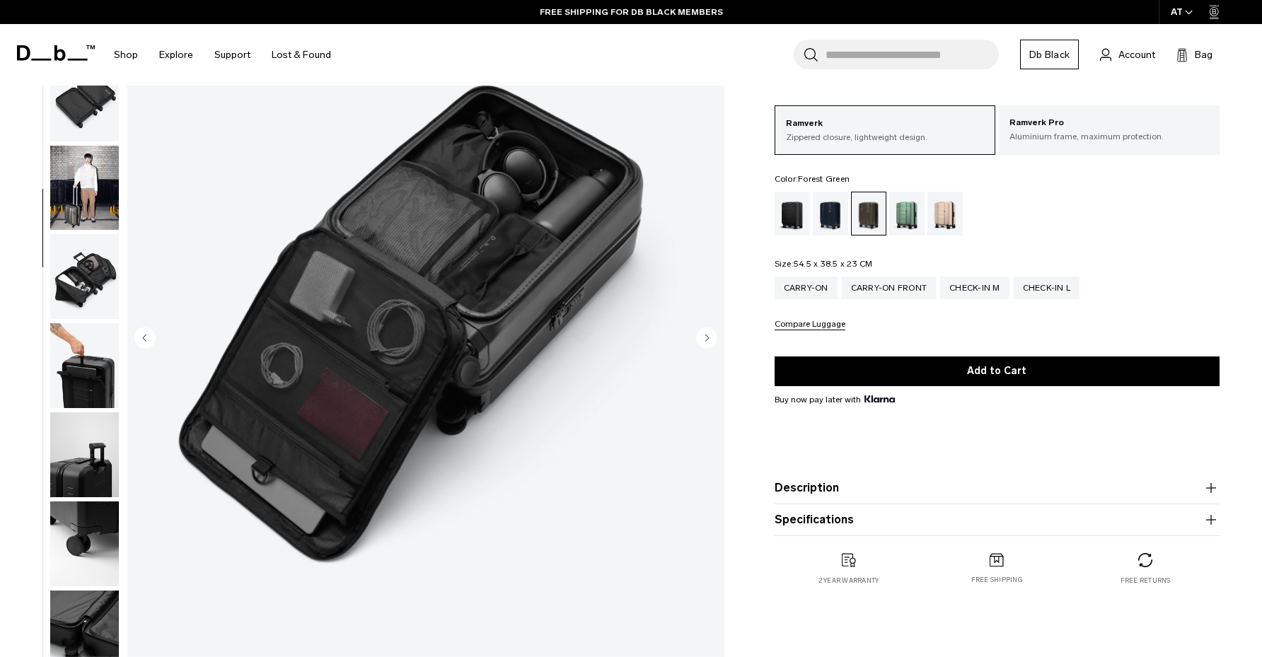
click at [709, 335] on circle "Next slide" at bounding box center [706, 337] width 21 height 21
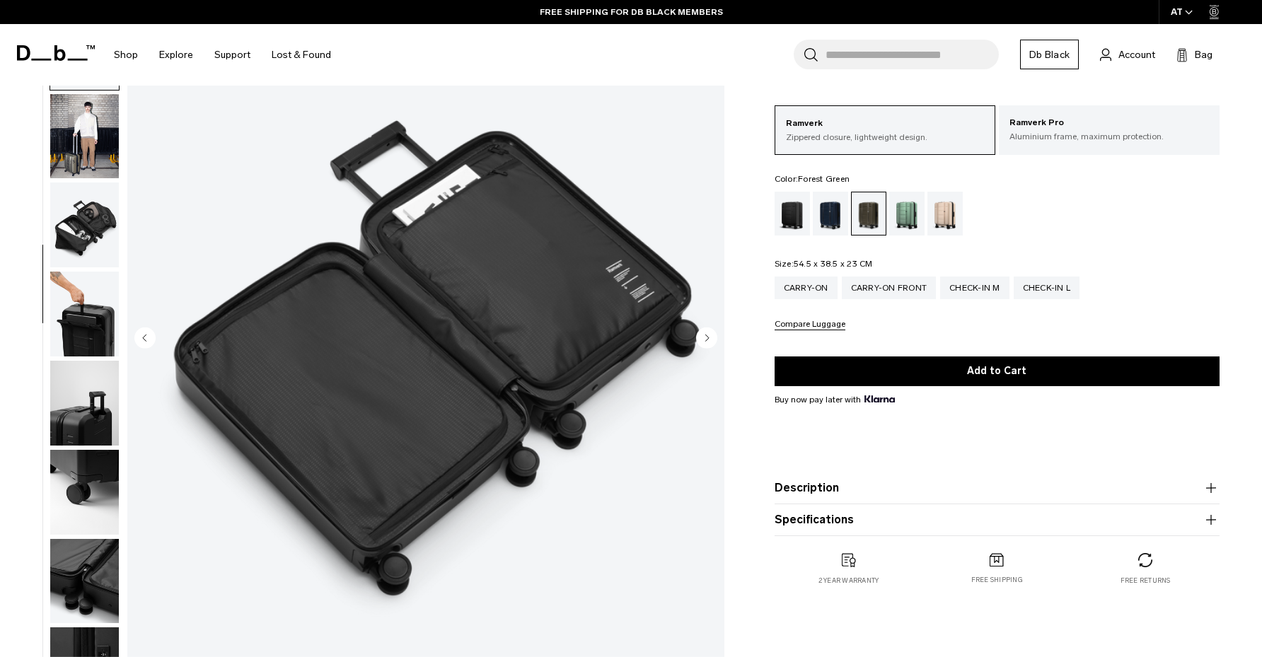
scroll to position [408, 0]
click at [709, 335] on circle "Next slide" at bounding box center [706, 337] width 21 height 21
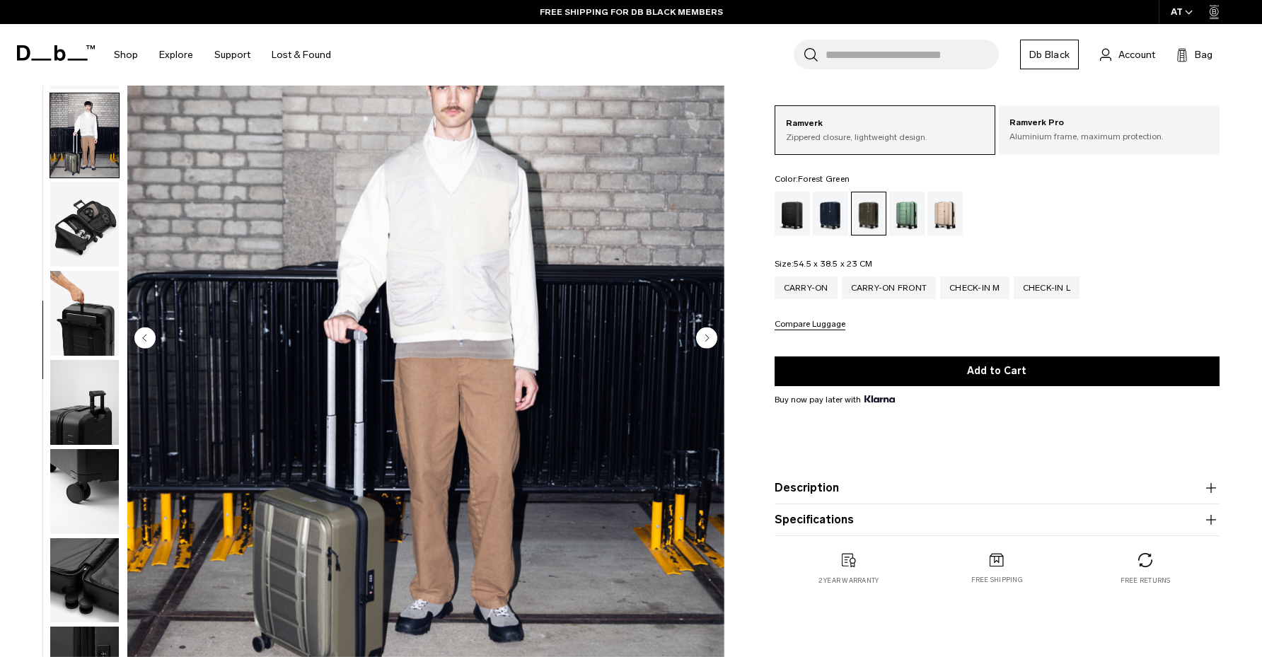
click at [709, 335] on circle "Next slide" at bounding box center [706, 337] width 21 height 21
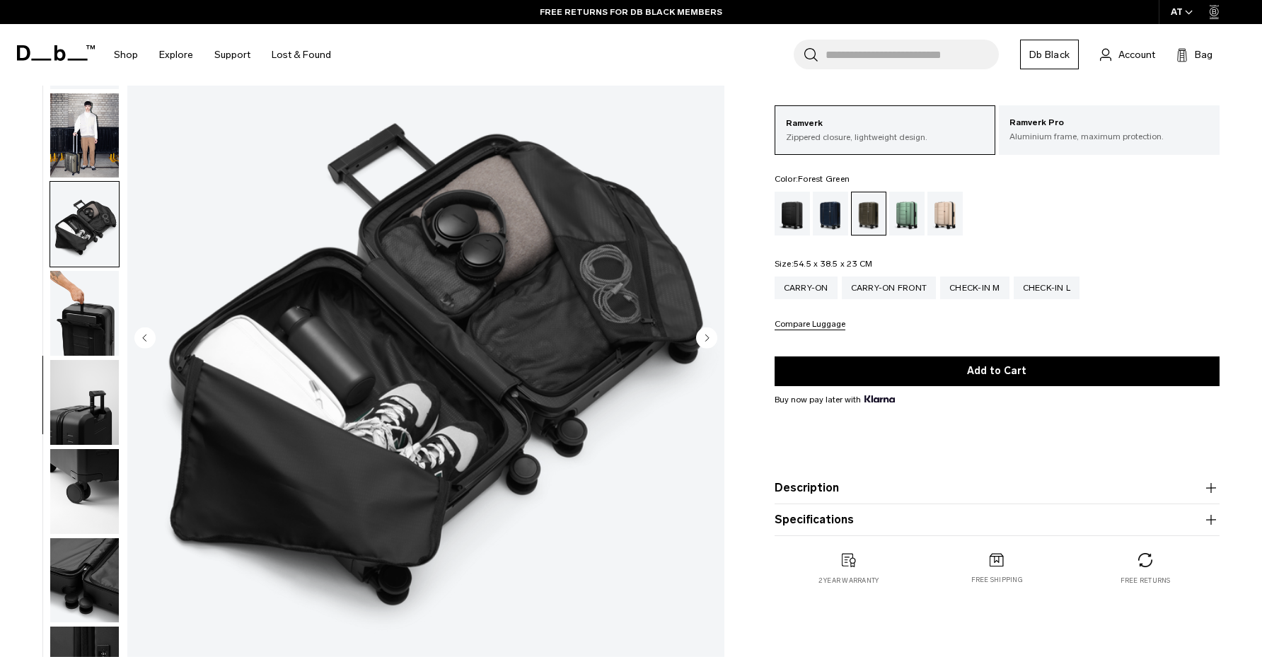
click at [709, 335] on circle "Next slide" at bounding box center [706, 337] width 21 height 21
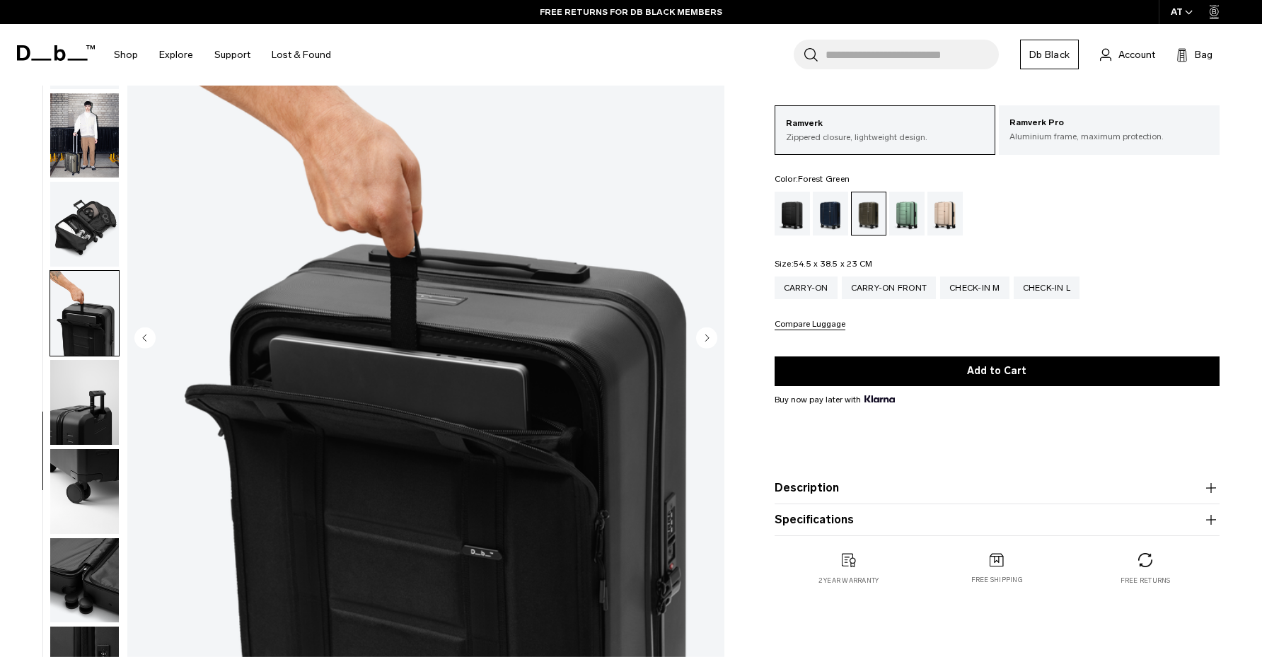
click at [709, 335] on circle "Next slide" at bounding box center [706, 337] width 21 height 21
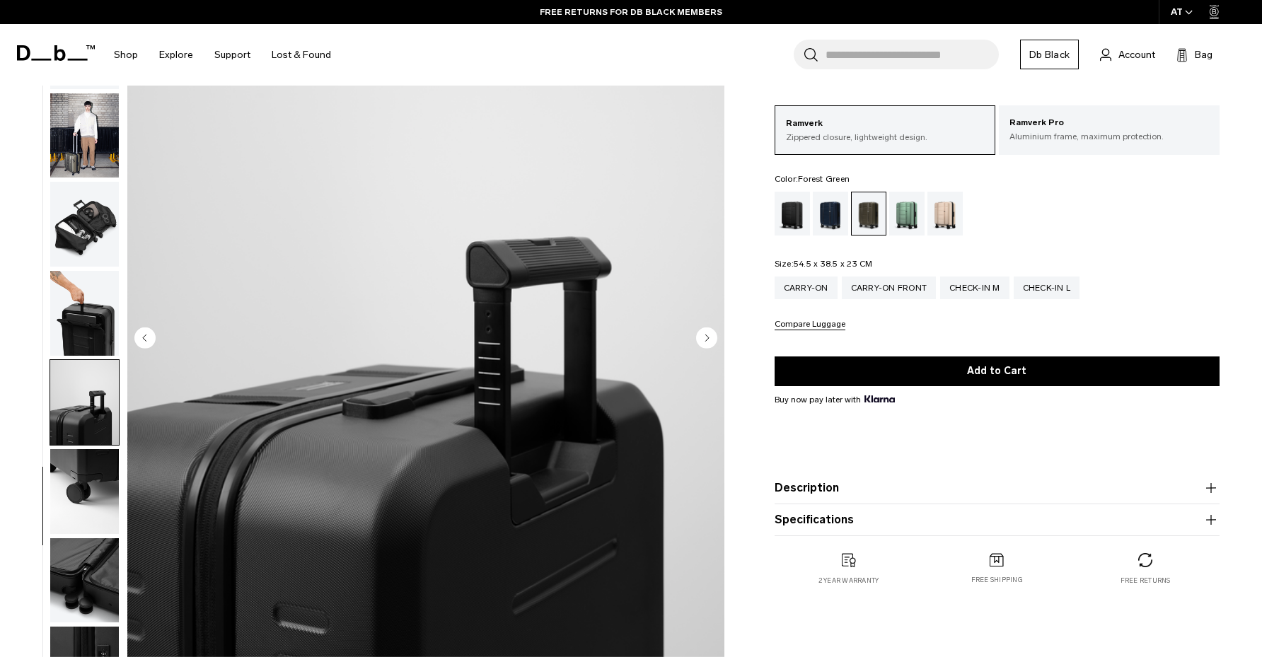
click at [709, 335] on circle "Next slide" at bounding box center [706, 337] width 21 height 21
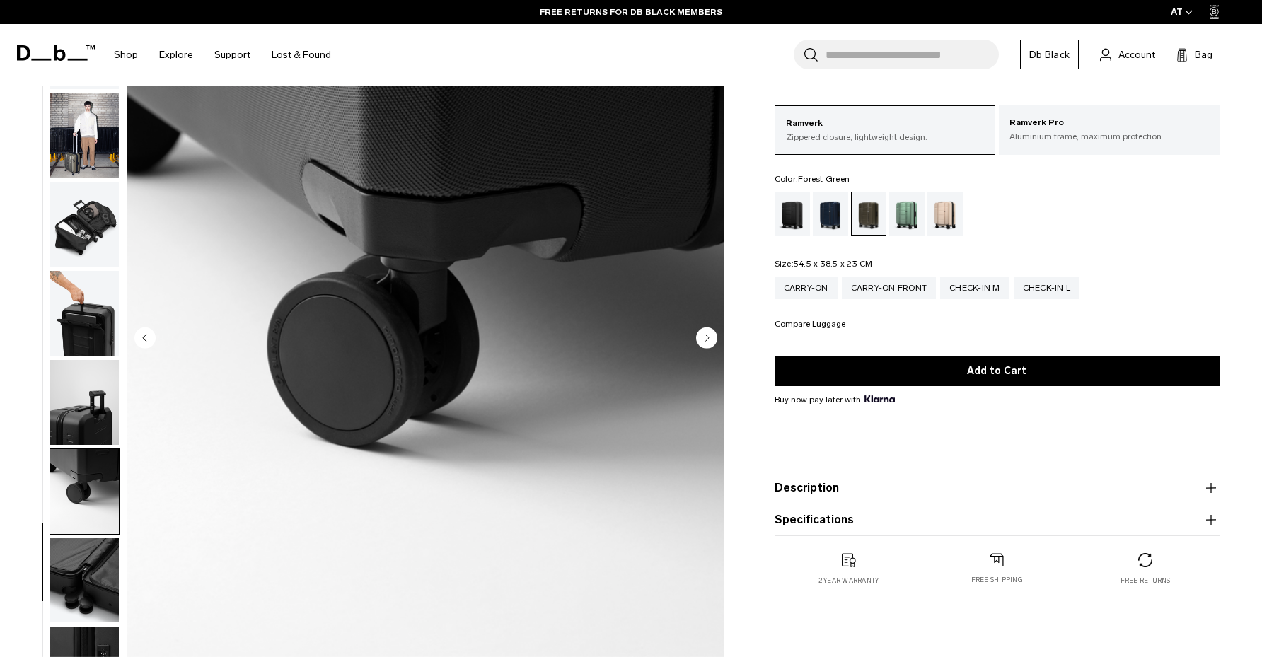
click at [709, 335] on circle "Next slide" at bounding box center [706, 337] width 21 height 21
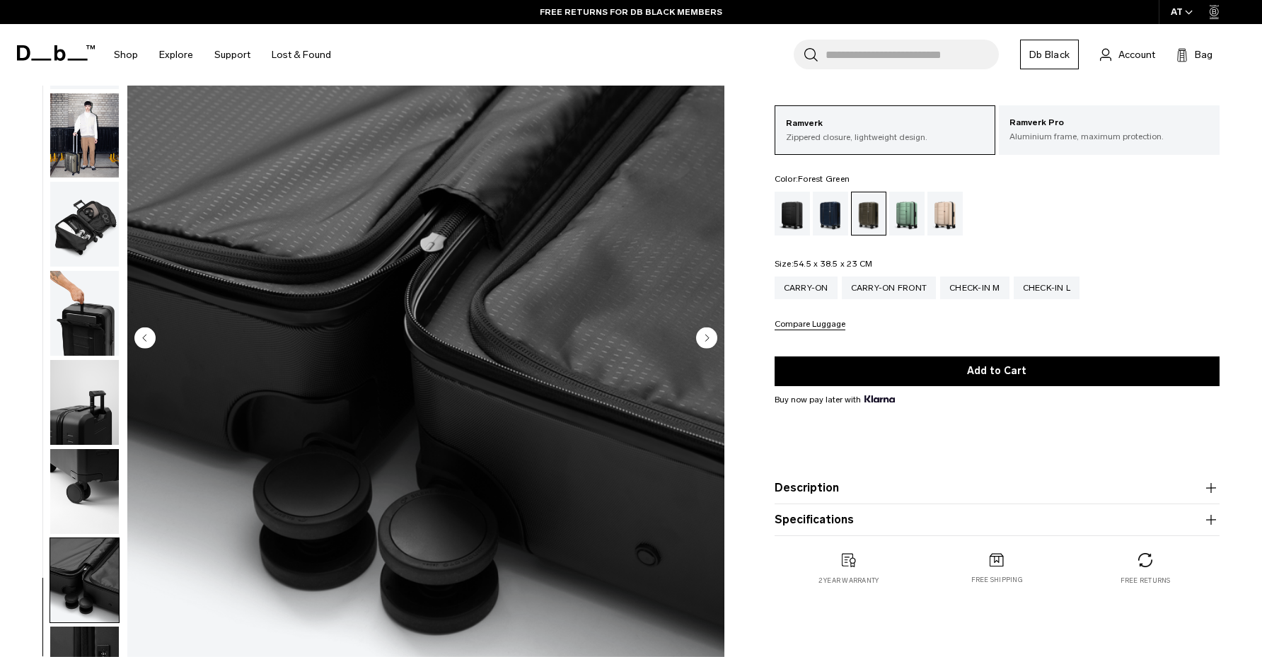
click at [709, 335] on circle "Next slide" at bounding box center [706, 337] width 21 height 21
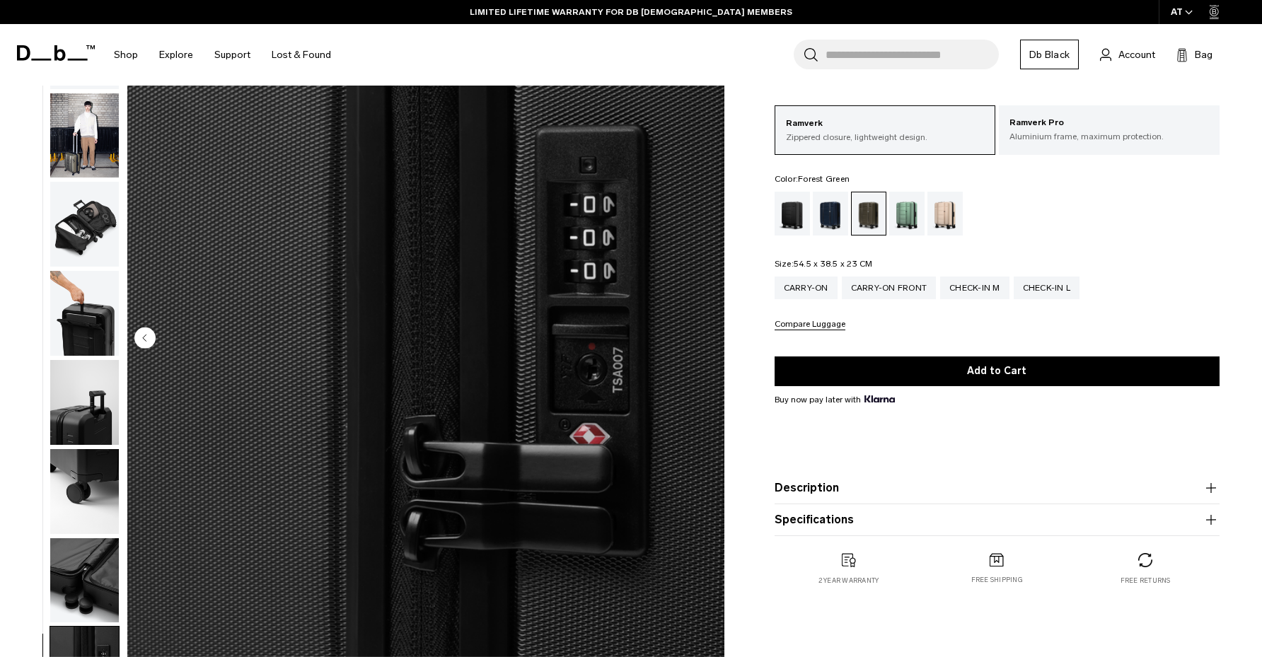
click at [709, 335] on img "13 / 13" at bounding box center [425, 339] width 597 height 745
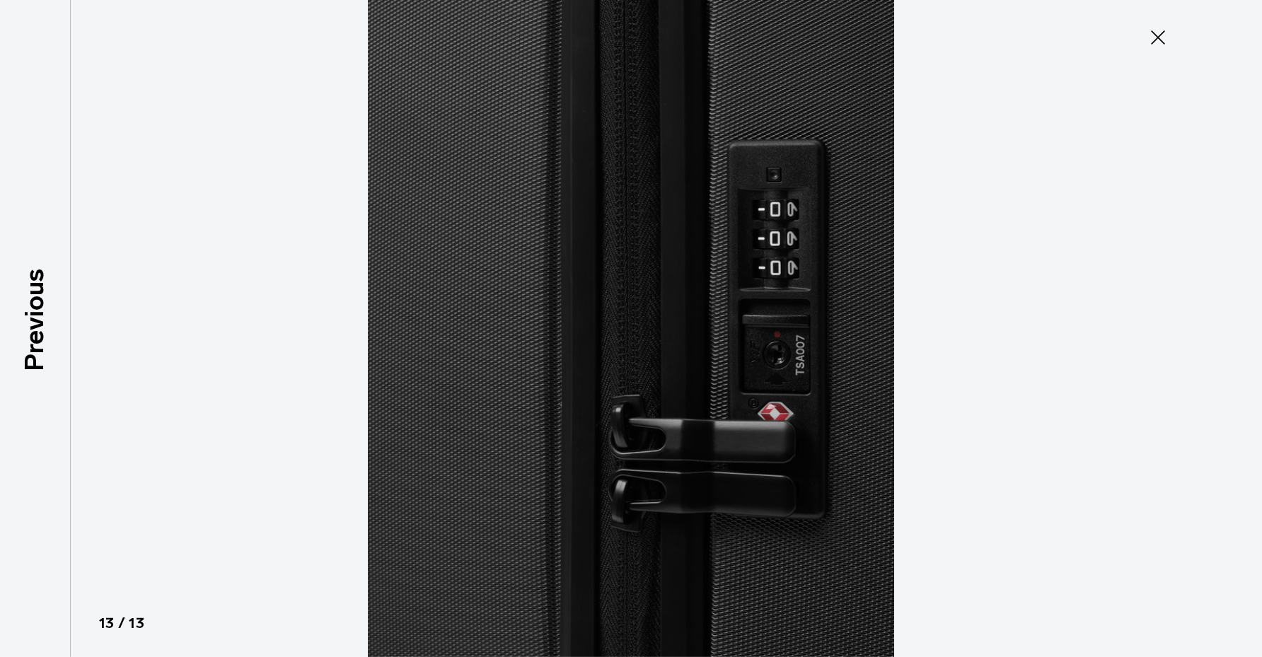
click at [709, 335] on img at bounding box center [631, 328] width 637 height 657
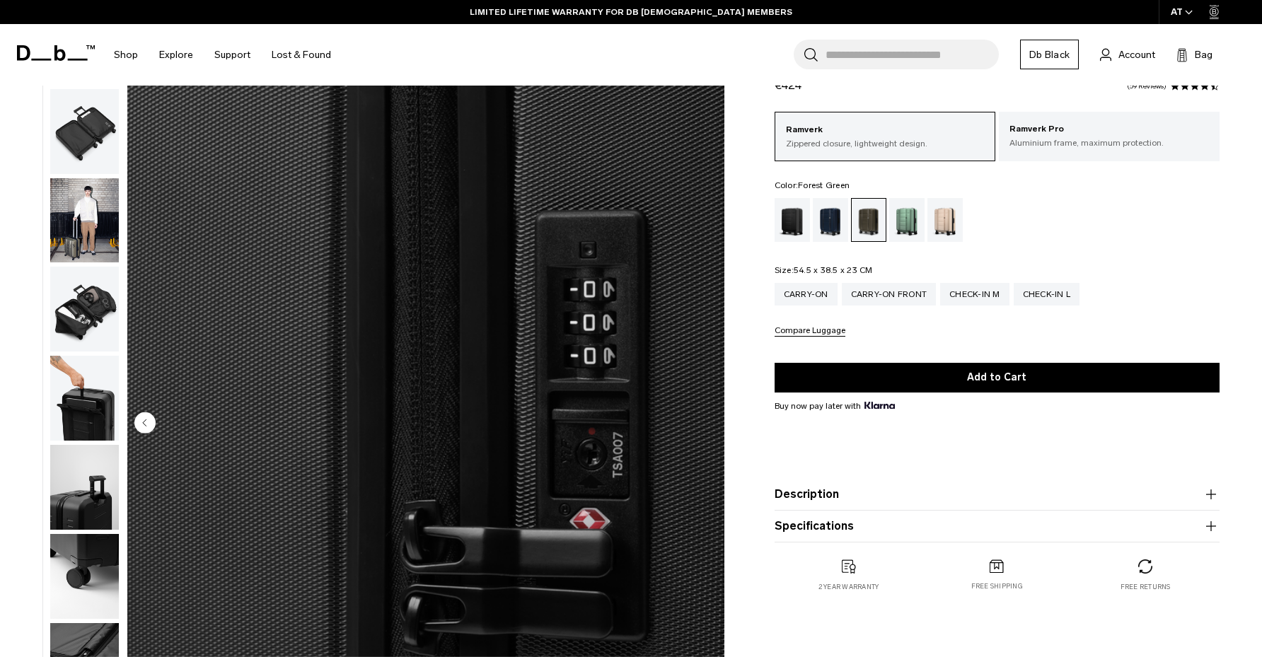
scroll to position [0, 0]
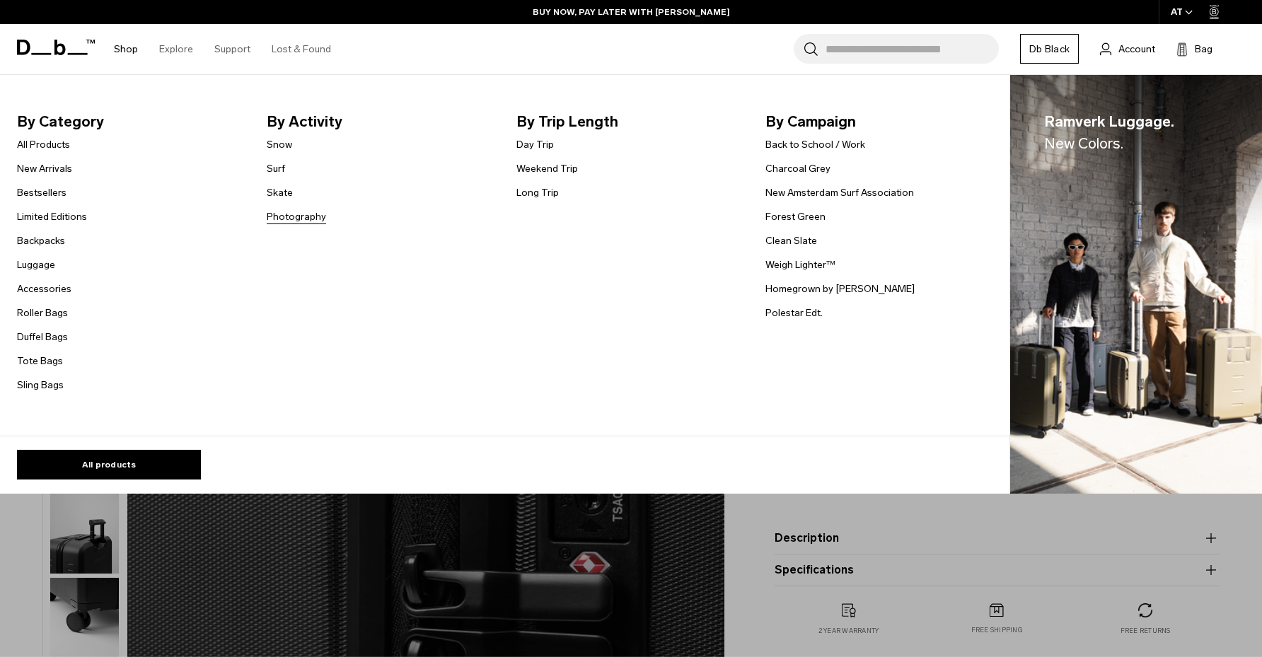
click at [301, 219] on link "Photography" at bounding box center [296, 216] width 59 height 15
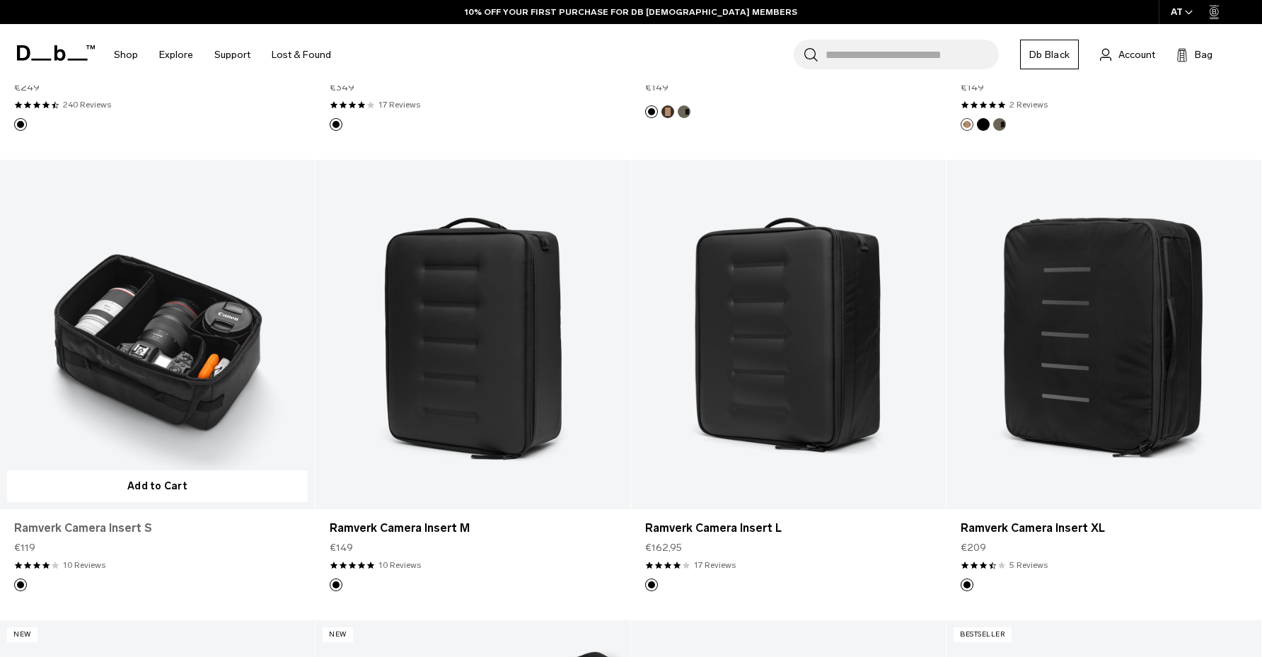
scroll to position [707, 0]
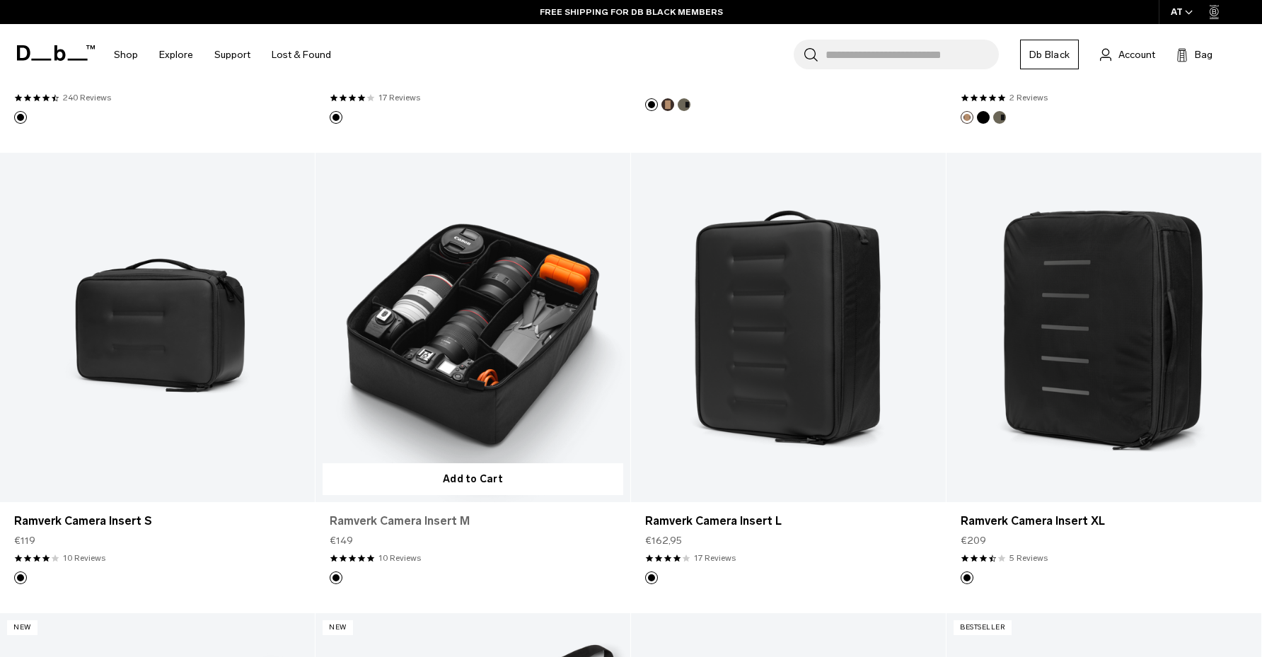
click at [439, 519] on link "Ramverk Camera Insert M" at bounding box center [473, 521] width 286 height 17
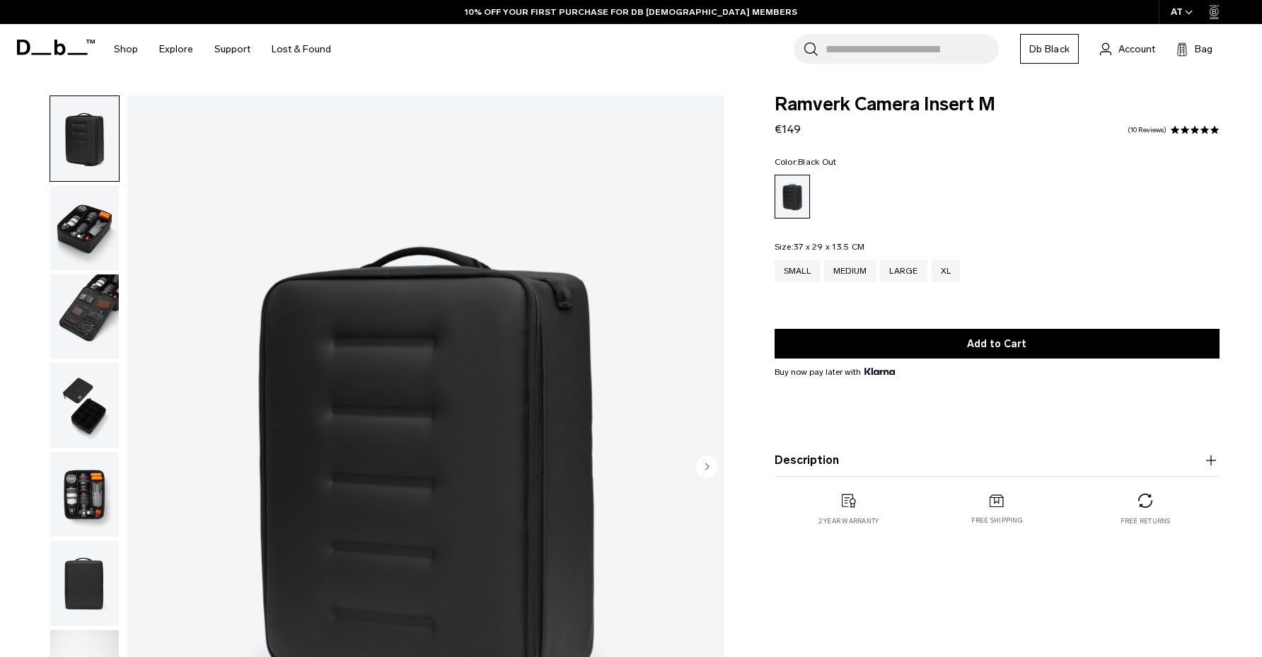
click at [698, 470] on circle "Next slide" at bounding box center [706, 466] width 21 height 21
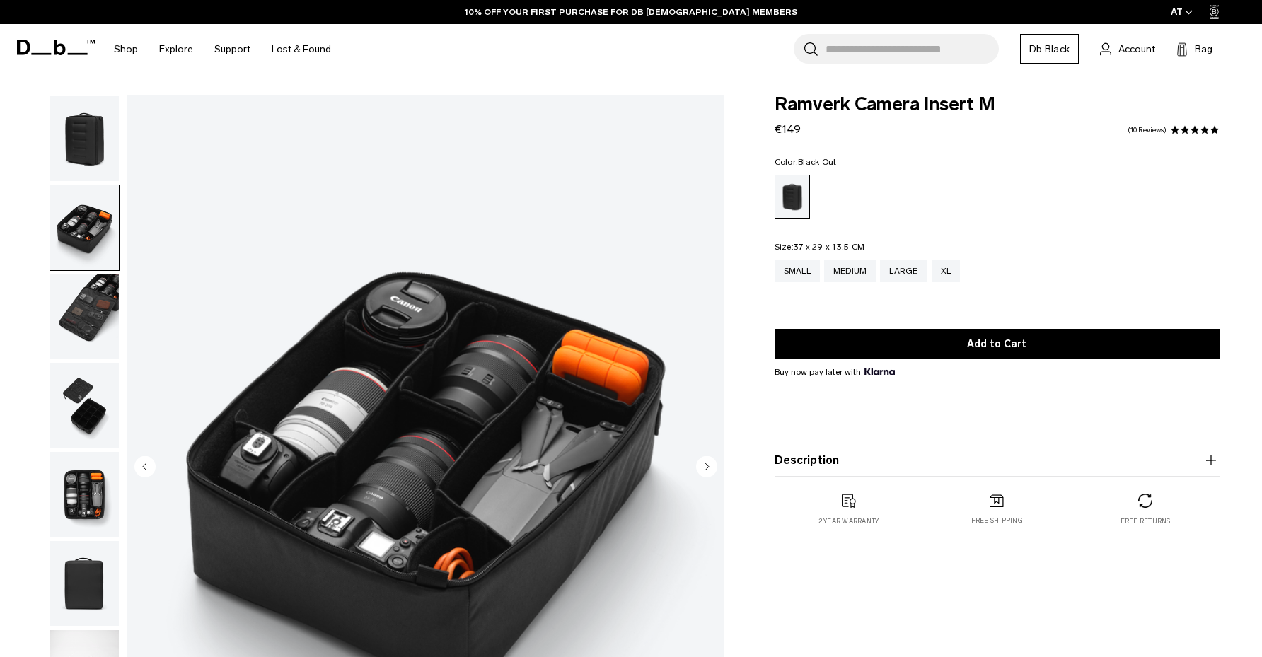
click at [698, 470] on circle "Next slide" at bounding box center [706, 466] width 21 height 21
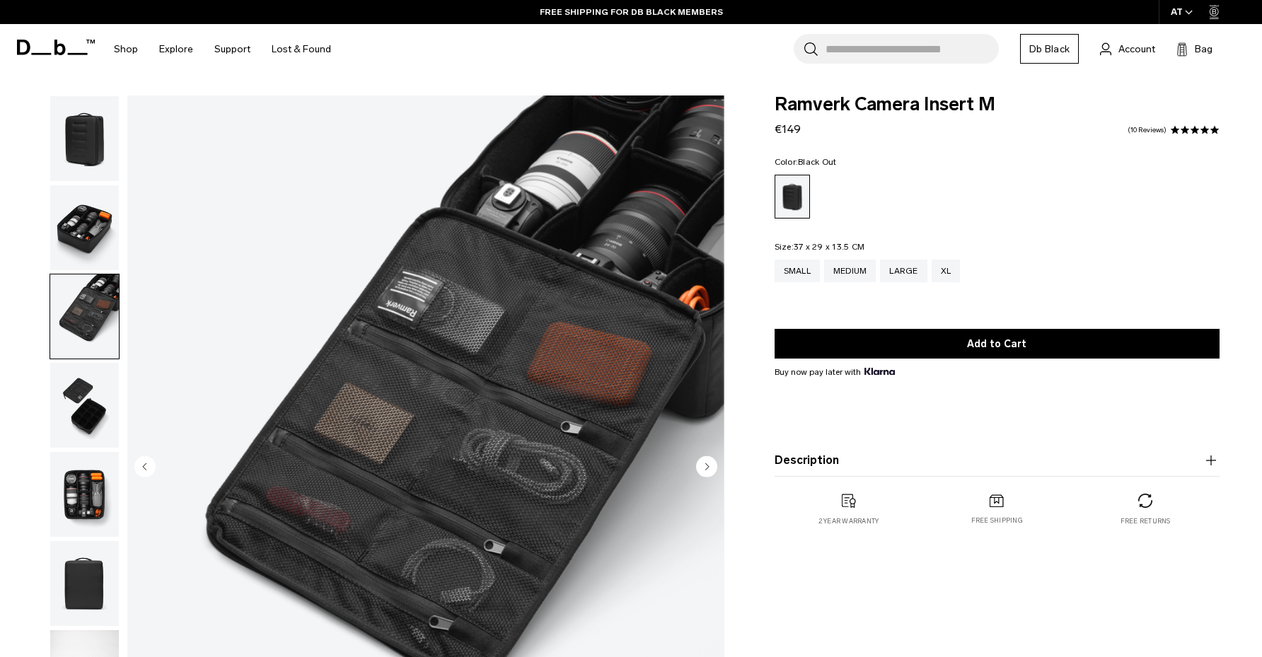
click at [698, 470] on circle "Next slide" at bounding box center [706, 466] width 21 height 21
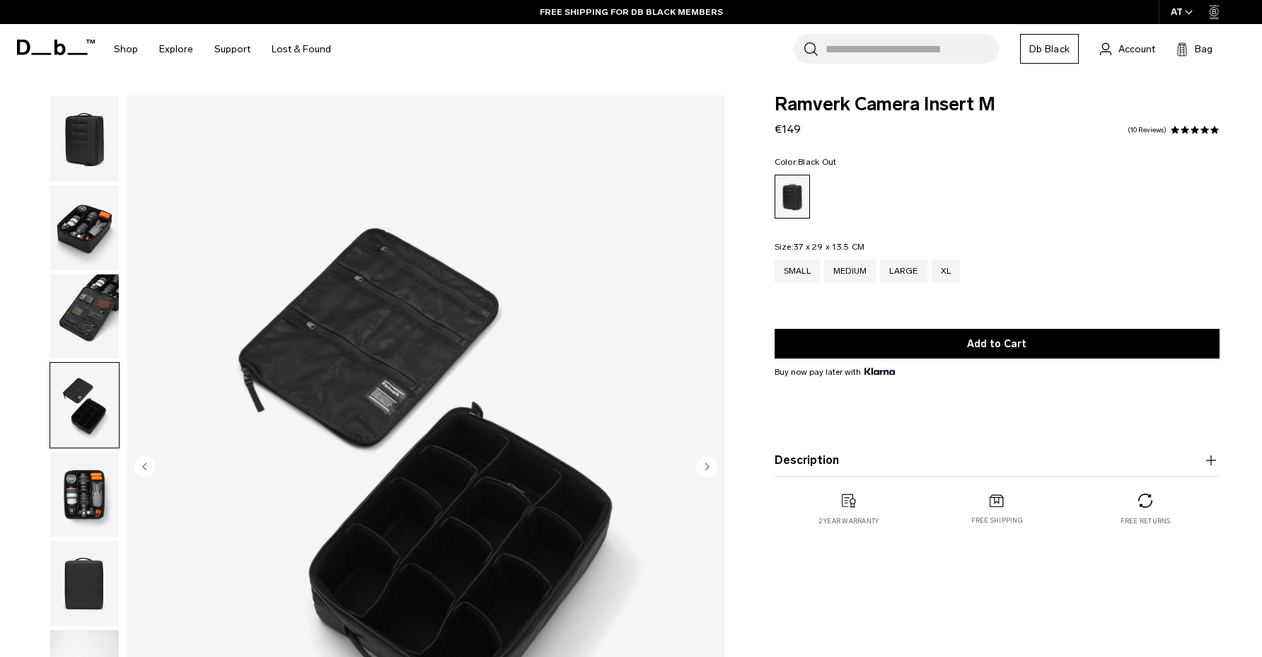
click at [698, 470] on circle "Next slide" at bounding box center [706, 466] width 21 height 21
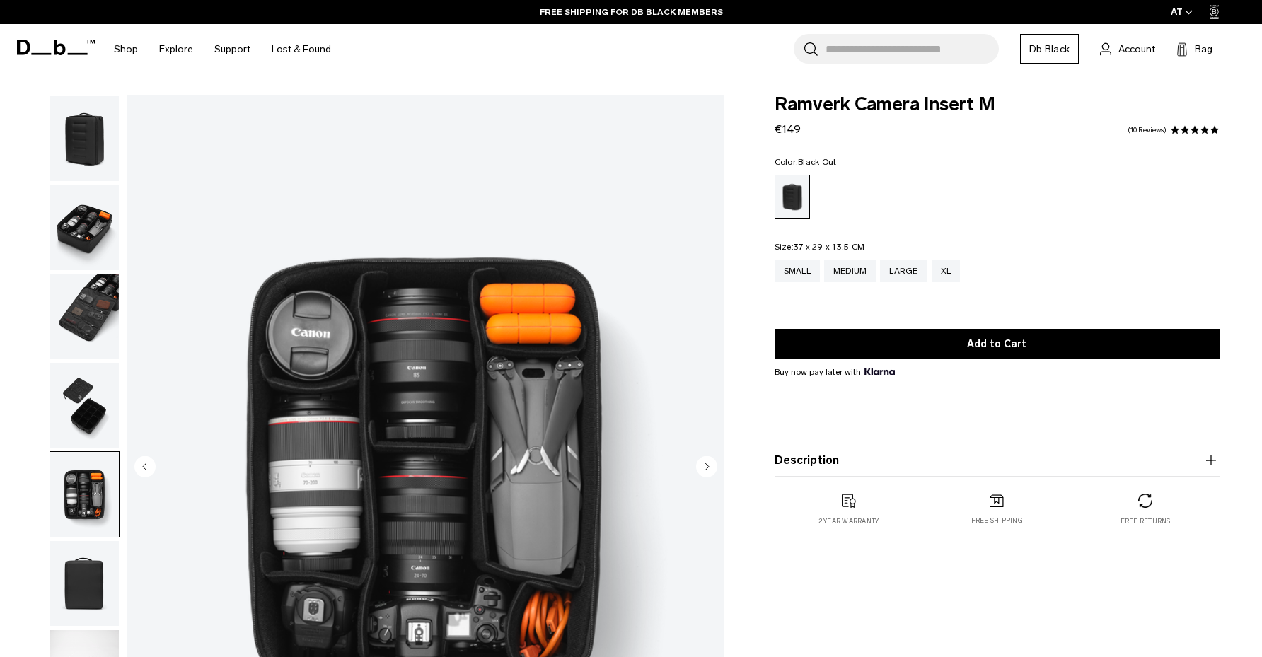
click at [698, 470] on circle "Next slide" at bounding box center [706, 466] width 21 height 21
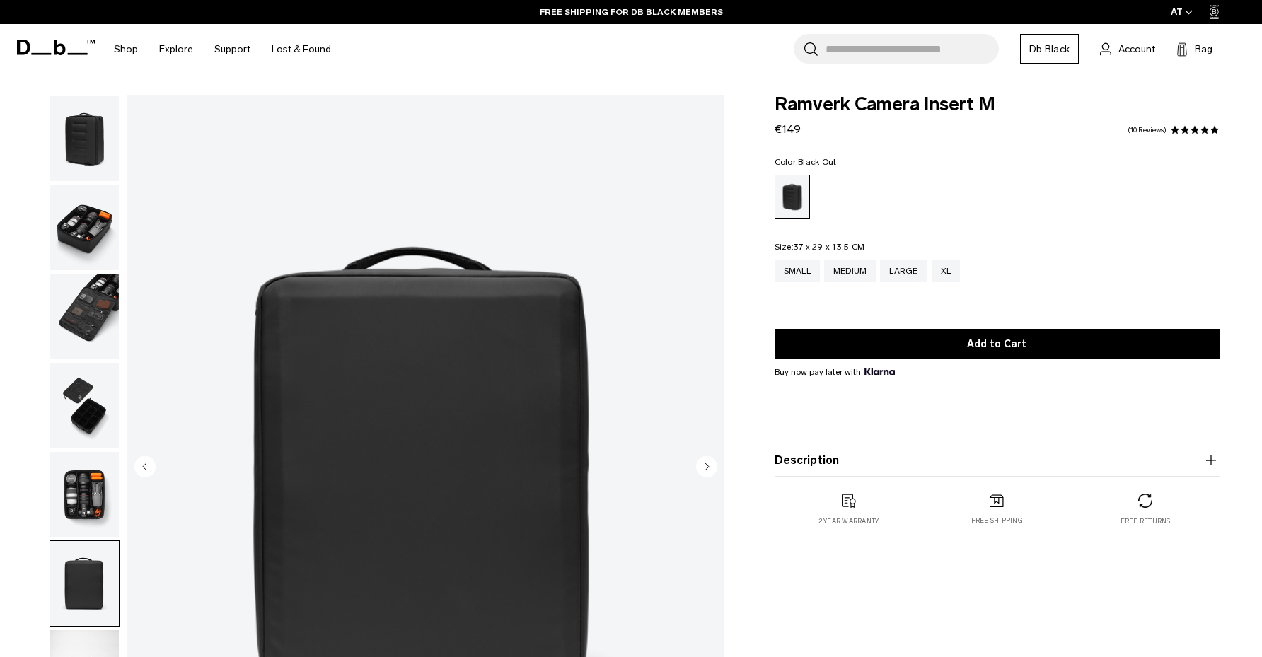
click at [698, 470] on circle "Next slide" at bounding box center [706, 466] width 21 height 21
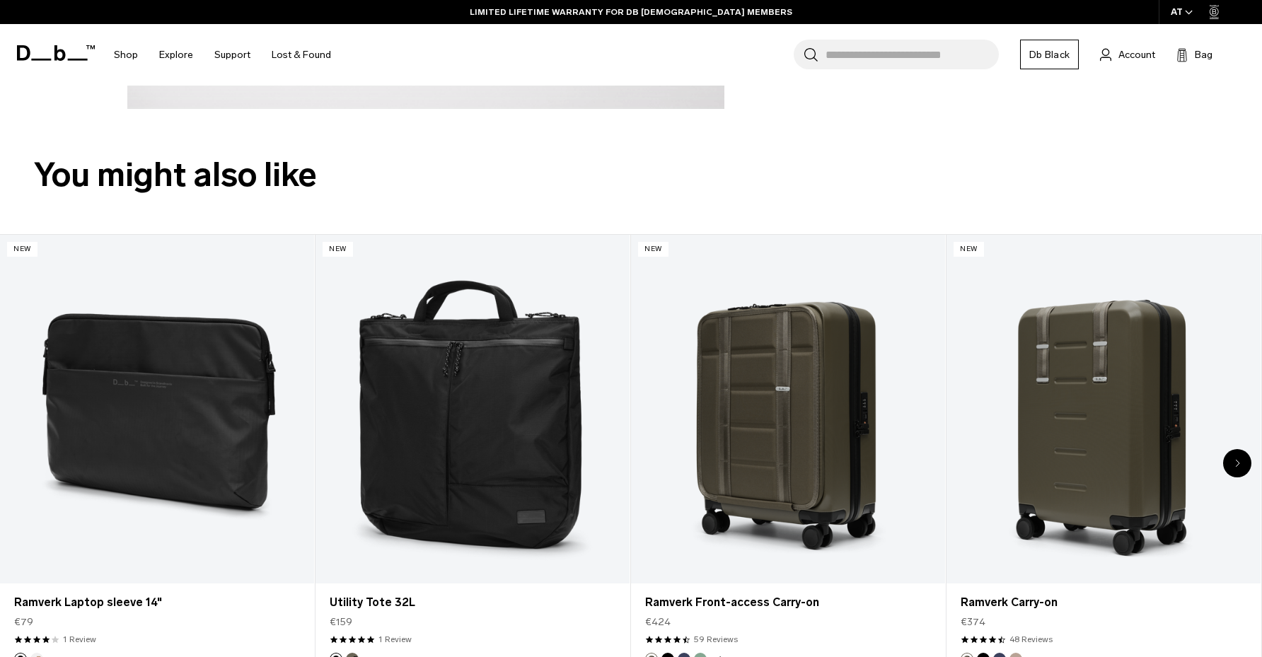
scroll to position [898, 0]
